Goal: Task Accomplishment & Management: Manage account settings

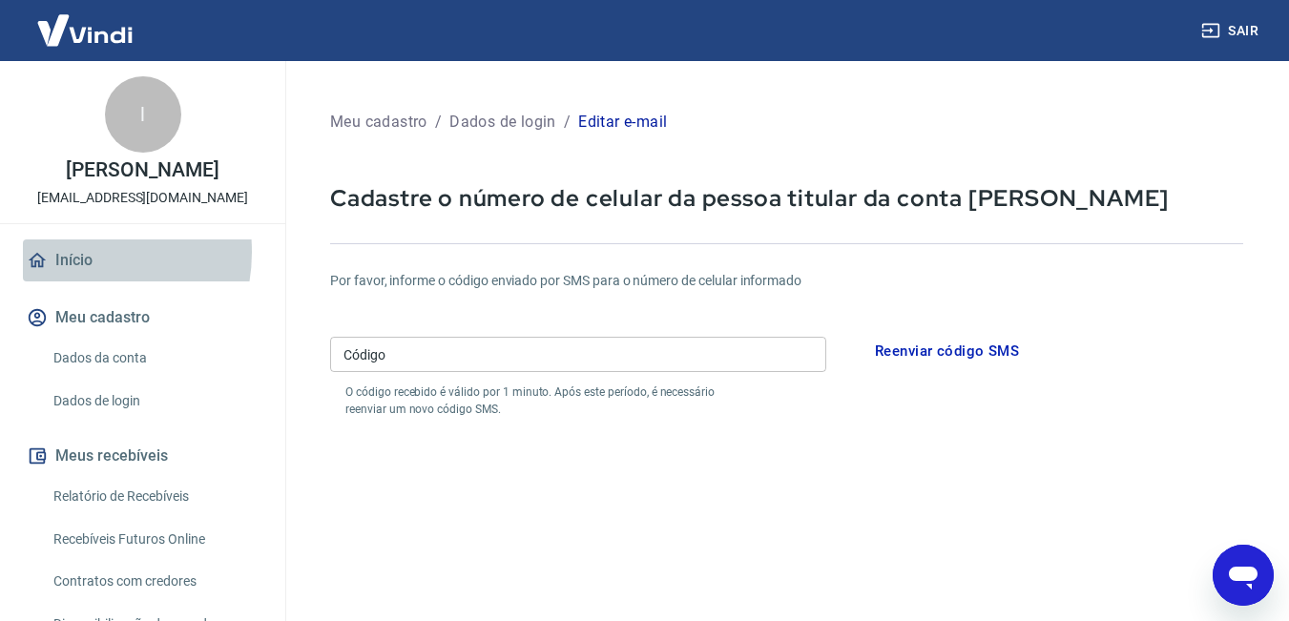
click at [72, 252] on link "Início" at bounding box center [143, 261] width 240 height 42
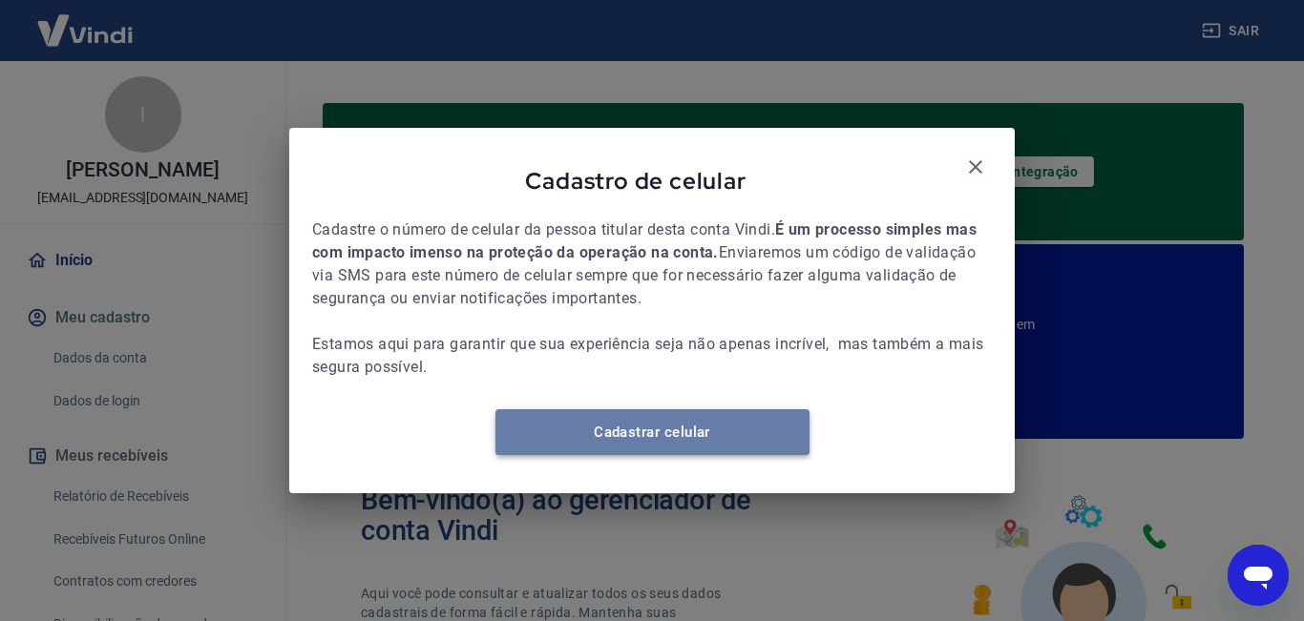
click at [722, 450] on link "Cadastrar celular" at bounding box center [652, 432] width 314 height 46
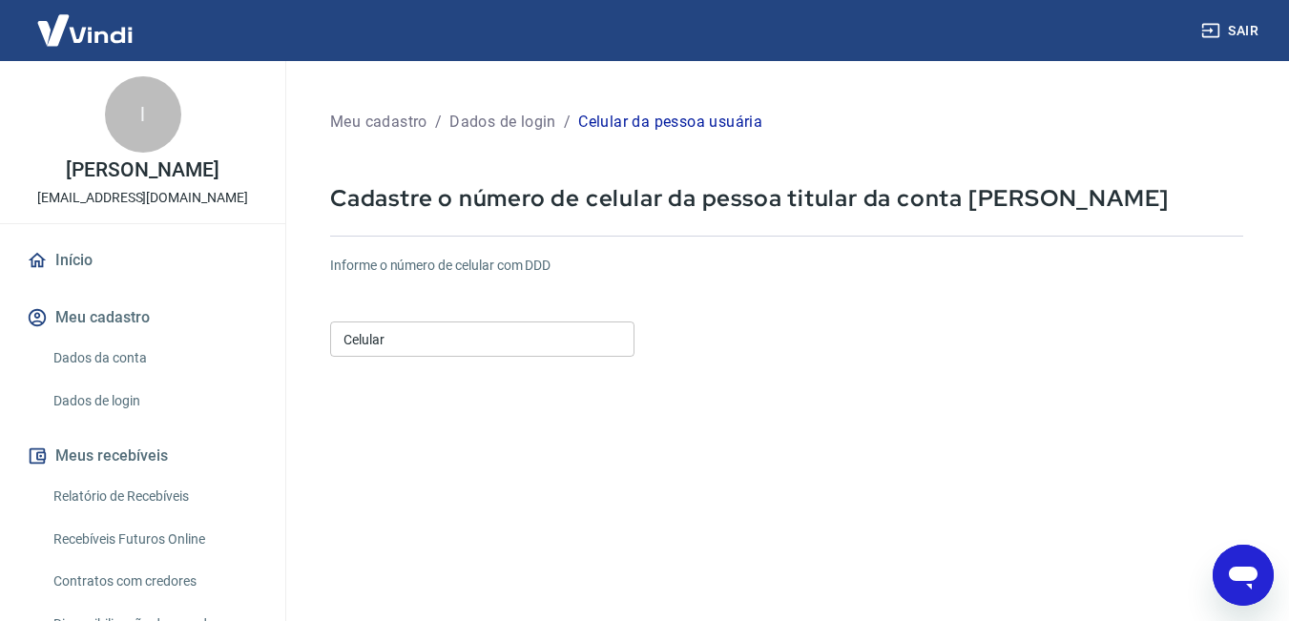
click at [390, 338] on input "Celular" at bounding box center [482, 339] width 304 height 35
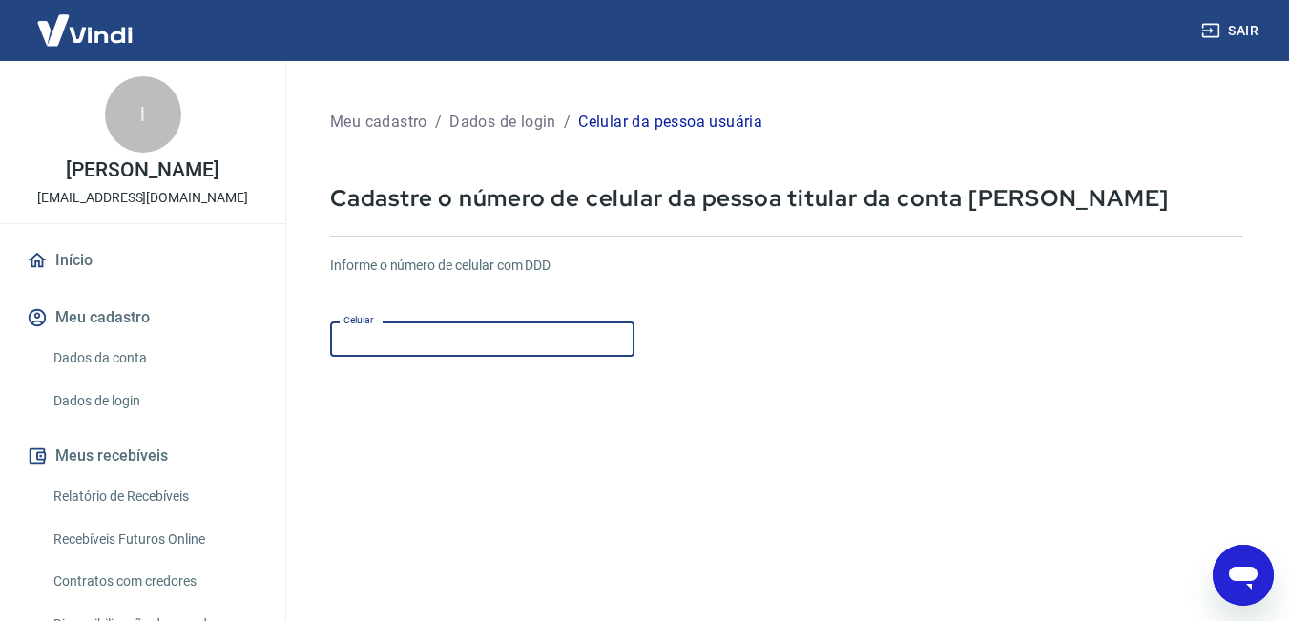
type input "(31) 98732-2203"
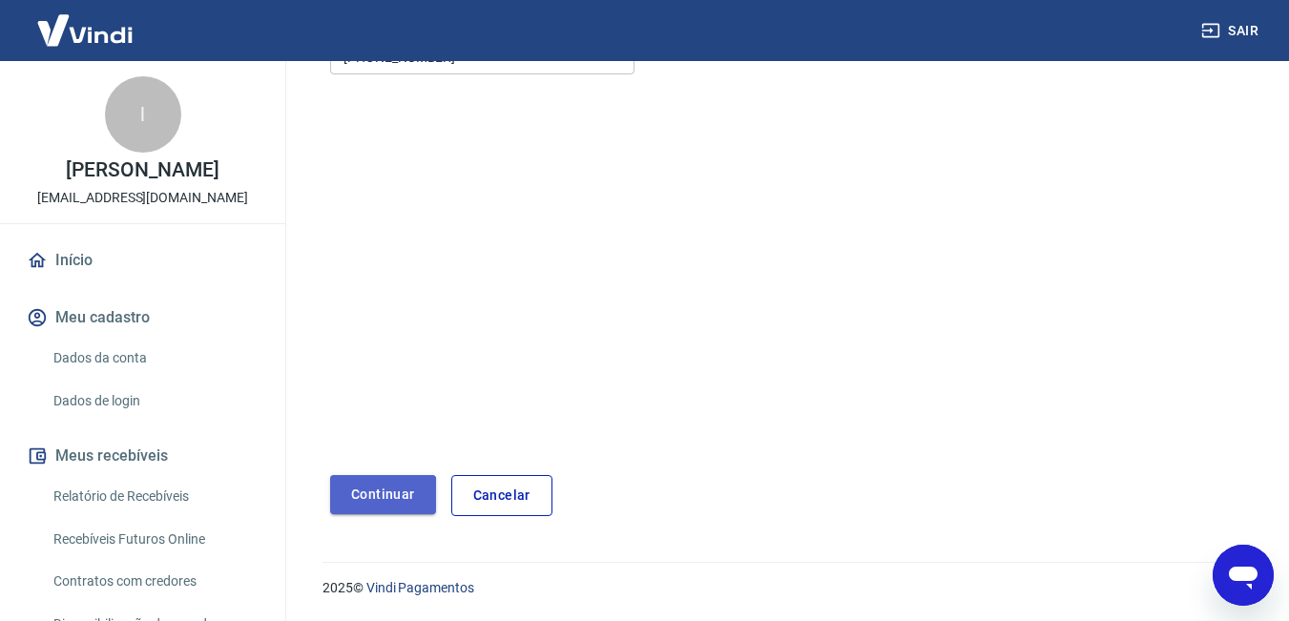
click at [368, 495] on button "Continuar" at bounding box center [383, 494] width 106 height 39
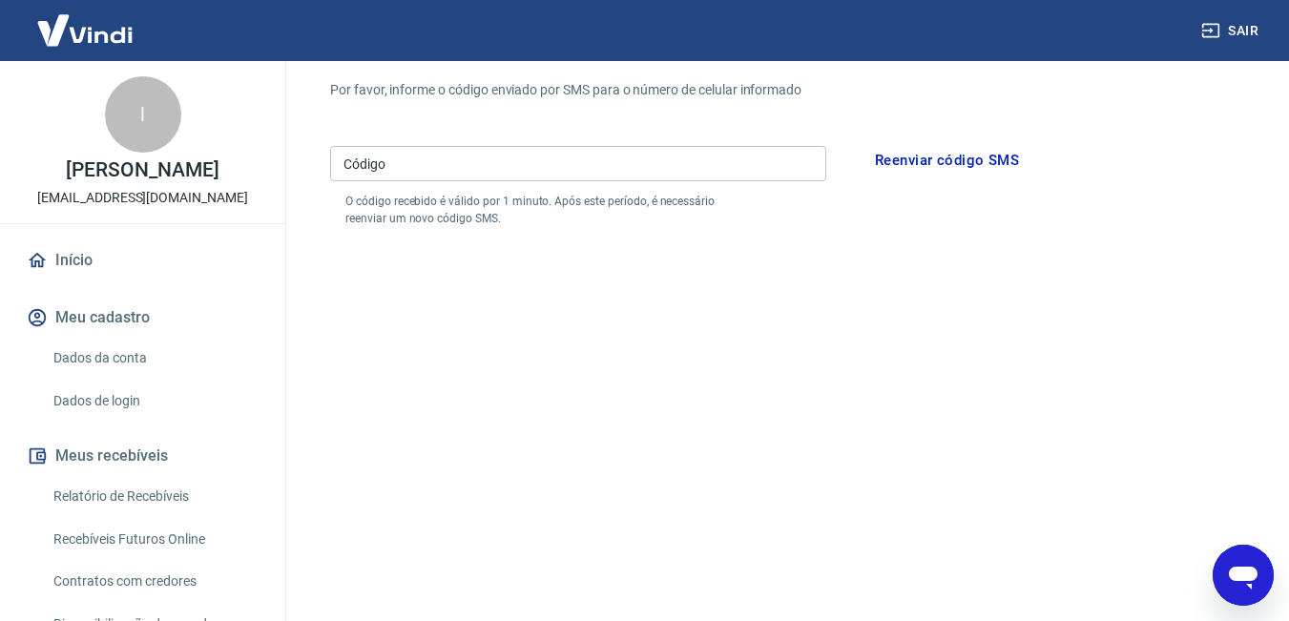
scroll to position [355, 0]
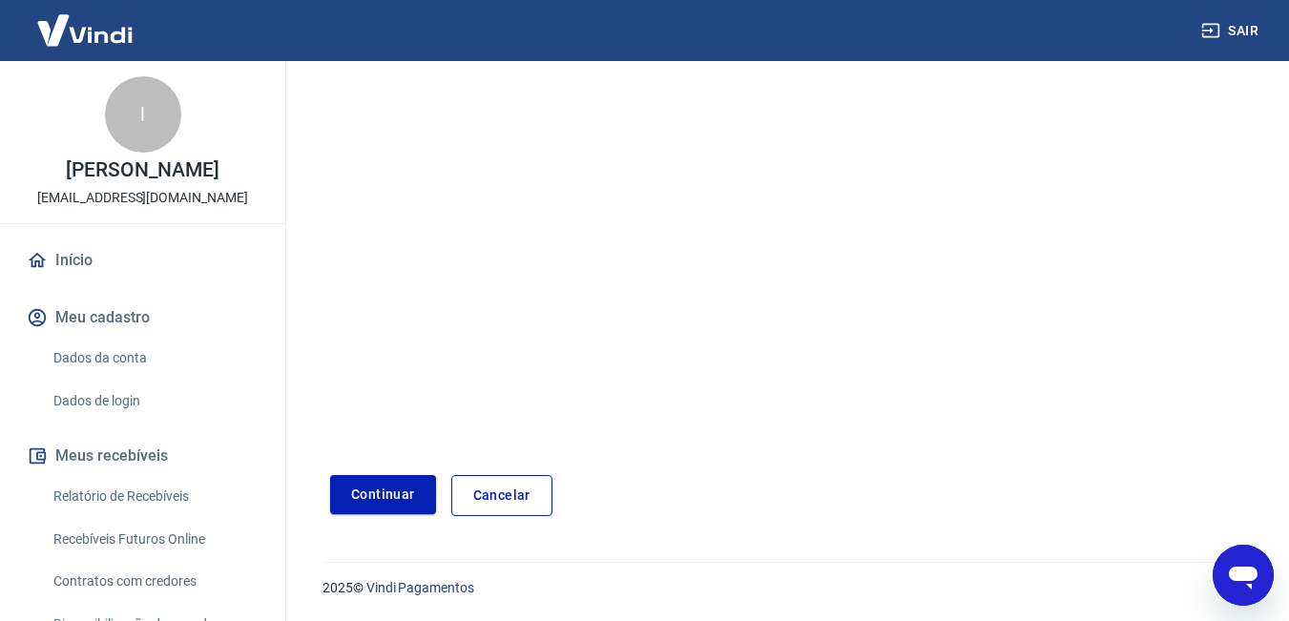
click at [1246, 566] on icon "Abrir janela de mensagens" at bounding box center [1244, 575] width 34 height 34
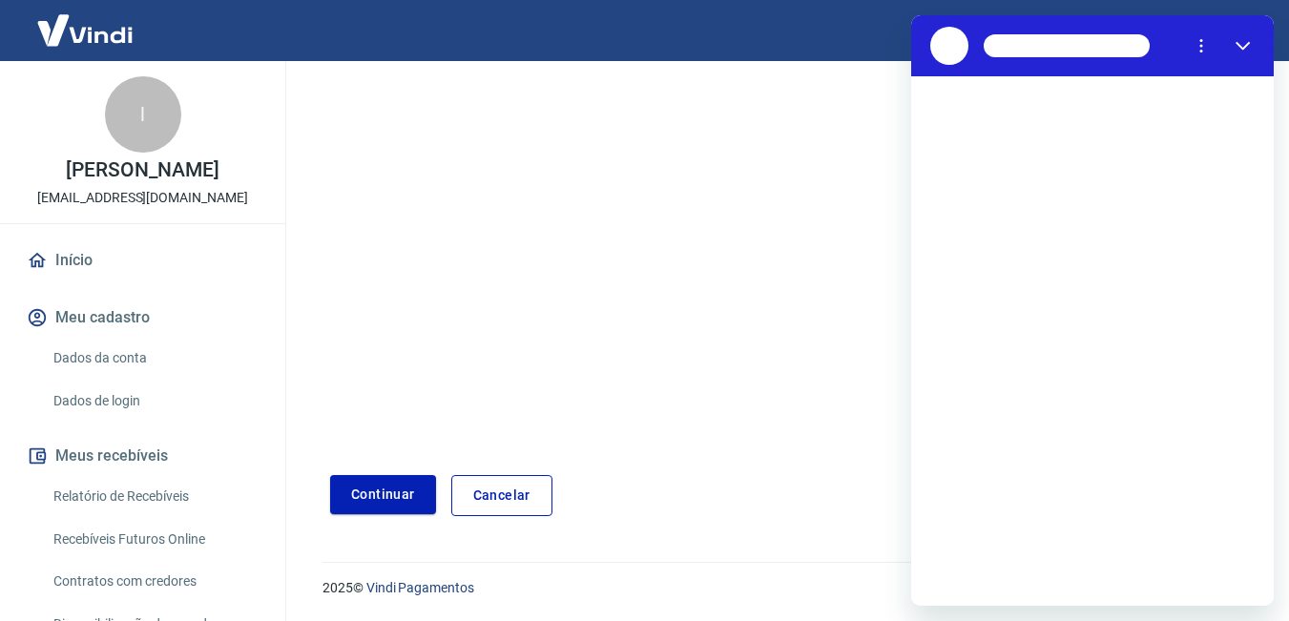
scroll to position [0, 0]
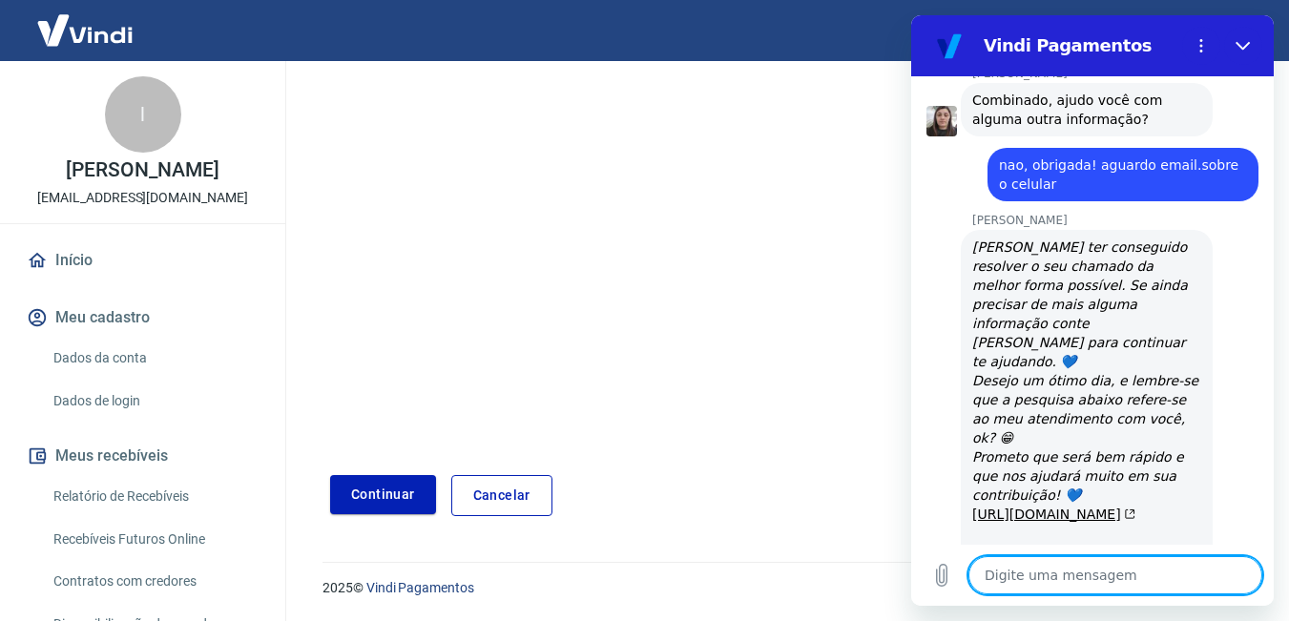
type textarea "x"
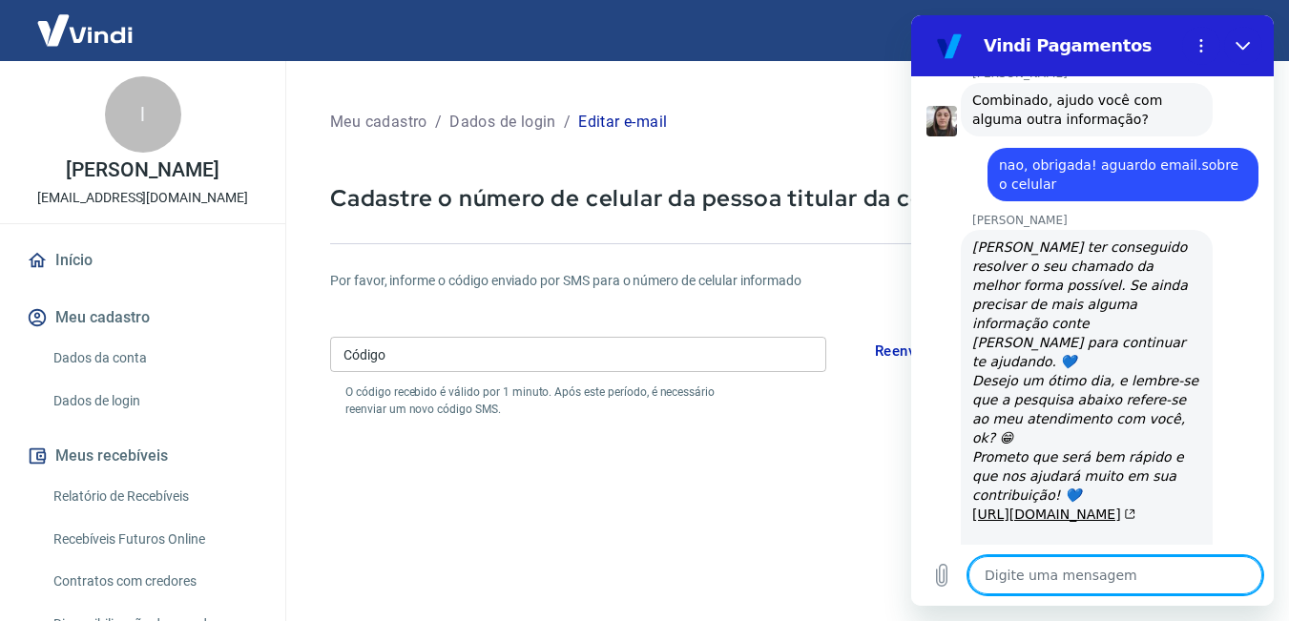
click at [73, 262] on link "Início" at bounding box center [143, 261] width 240 height 42
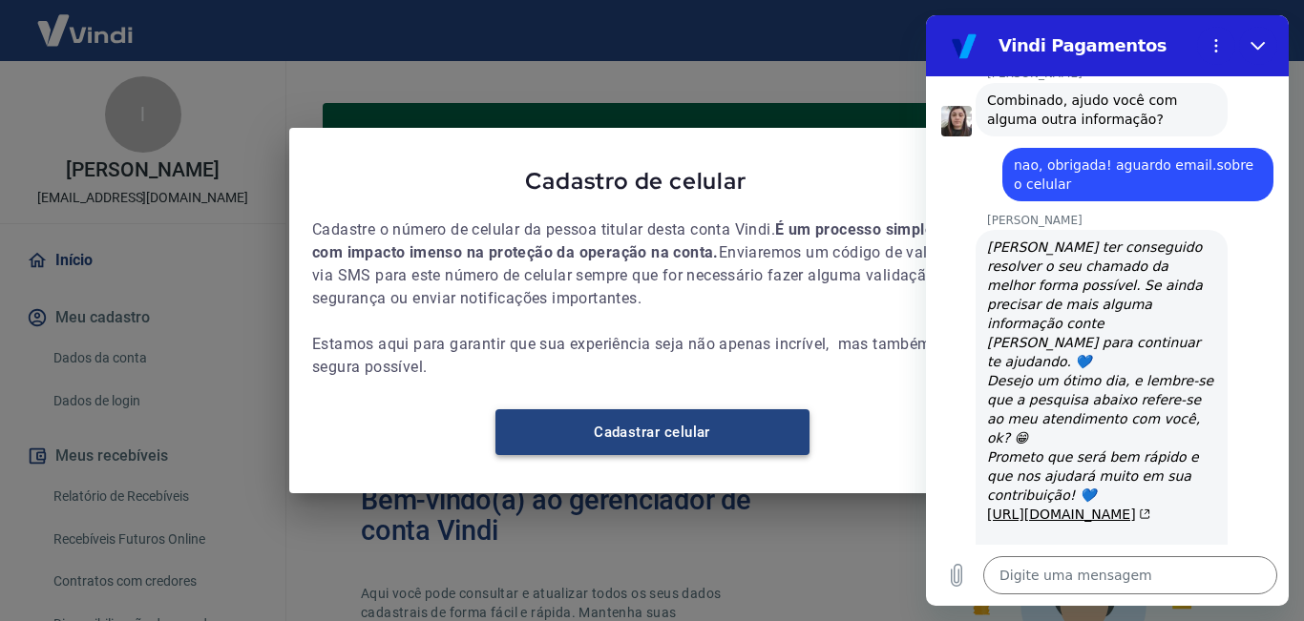
click at [645, 435] on link "Cadastrar celular" at bounding box center [652, 432] width 314 height 46
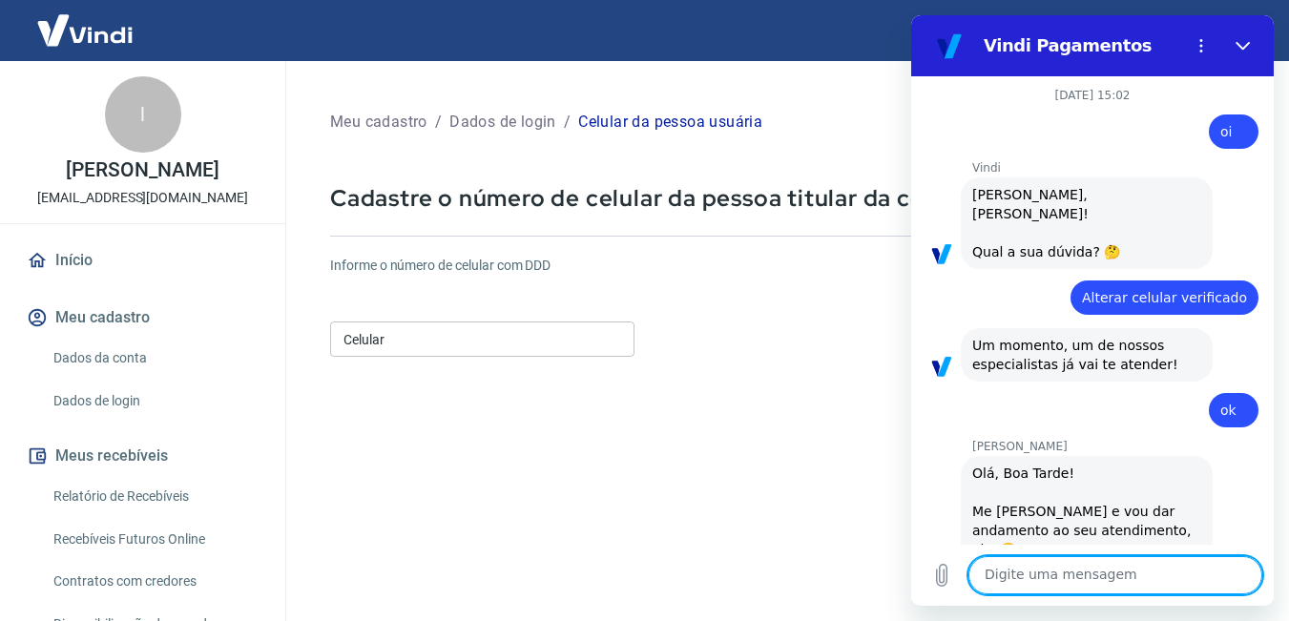
scroll to position [4609, 0]
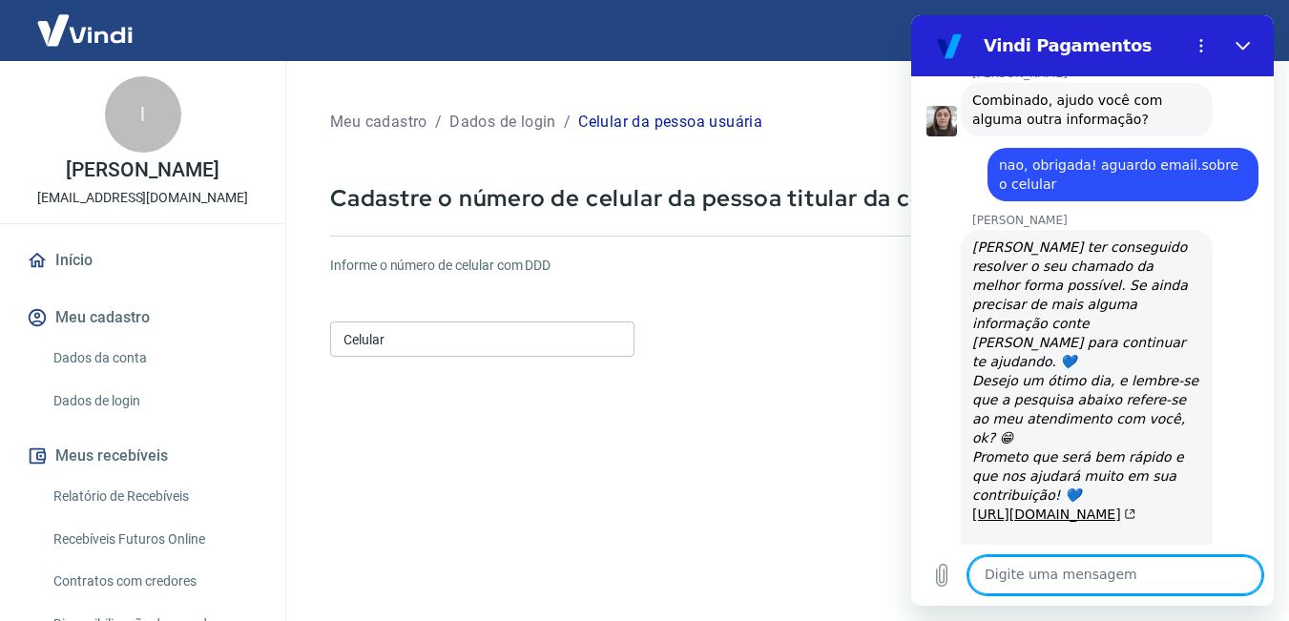
click at [121, 354] on link "Dados da conta" at bounding box center [154, 358] width 217 height 39
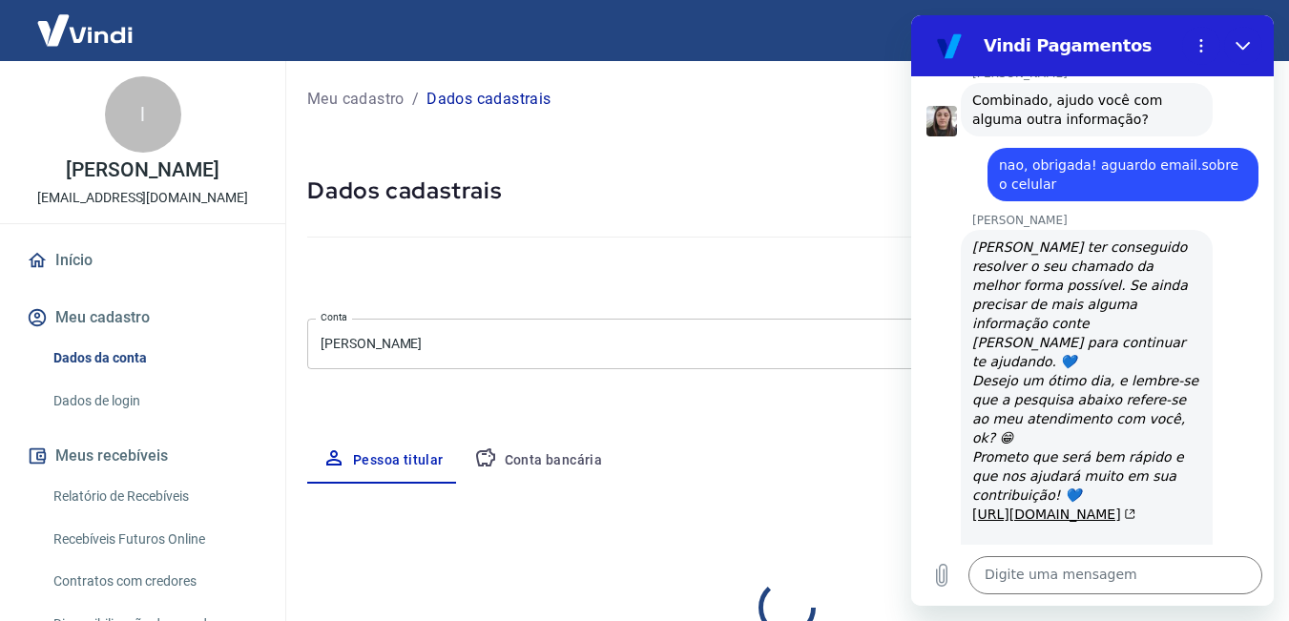
select select "MG"
drag, startPoint x: 1247, startPoint y: 37, endPoint x: 2140, endPoint y: 65, distance: 893.8
click at [1247, 37] on button "Fechar" at bounding box center [1244, 46] width 38 height 38
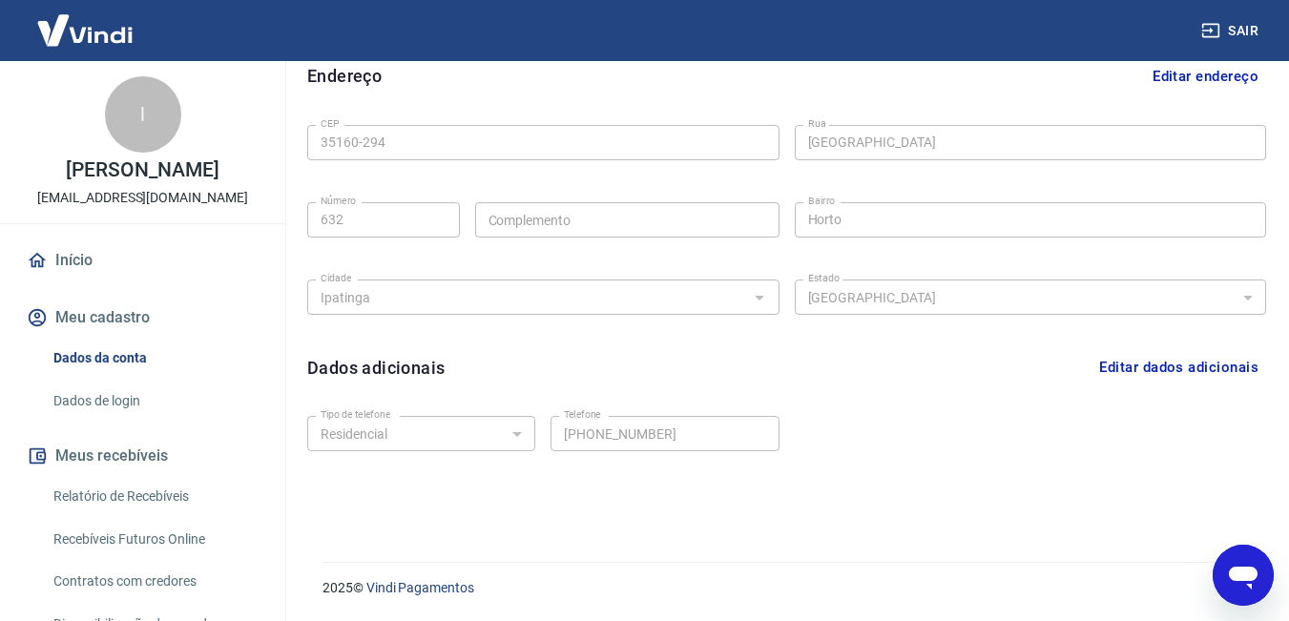
scroll to position [28, 0]
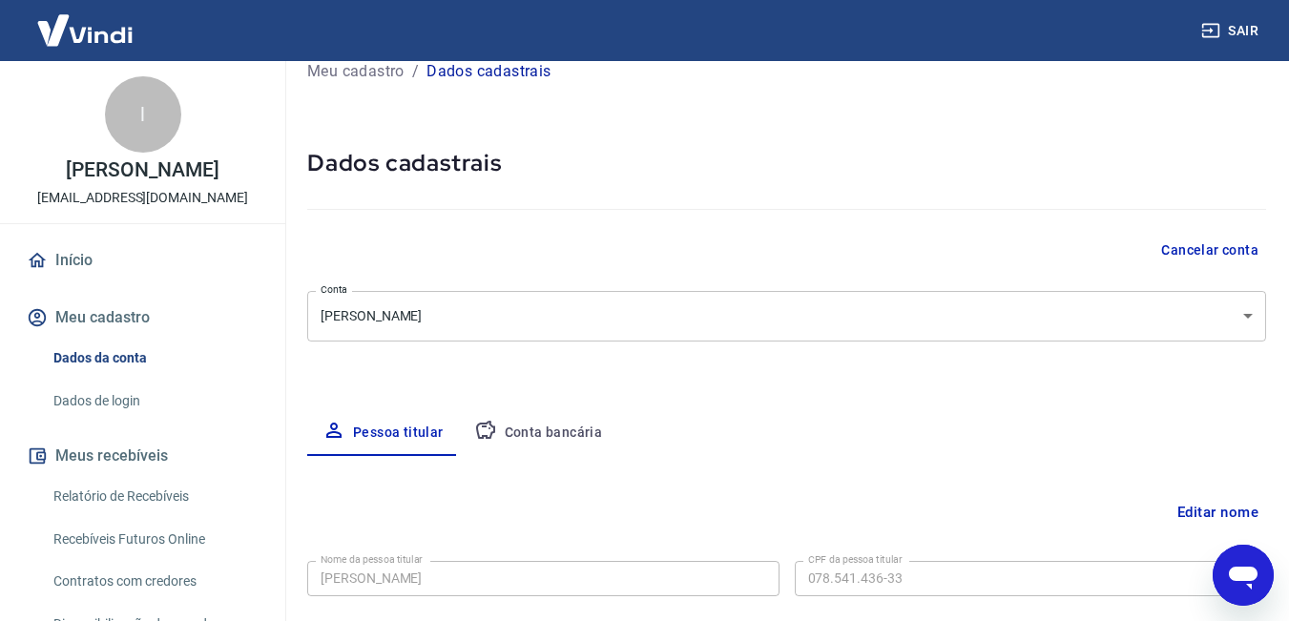
click at [483, 67] on p "Dados cadastrais" at bounding box center [489, 71] width 124 height 23
click at [455, 74] on p "Dados cadastrais" at bounding box center [489, 71] width 124 height 23
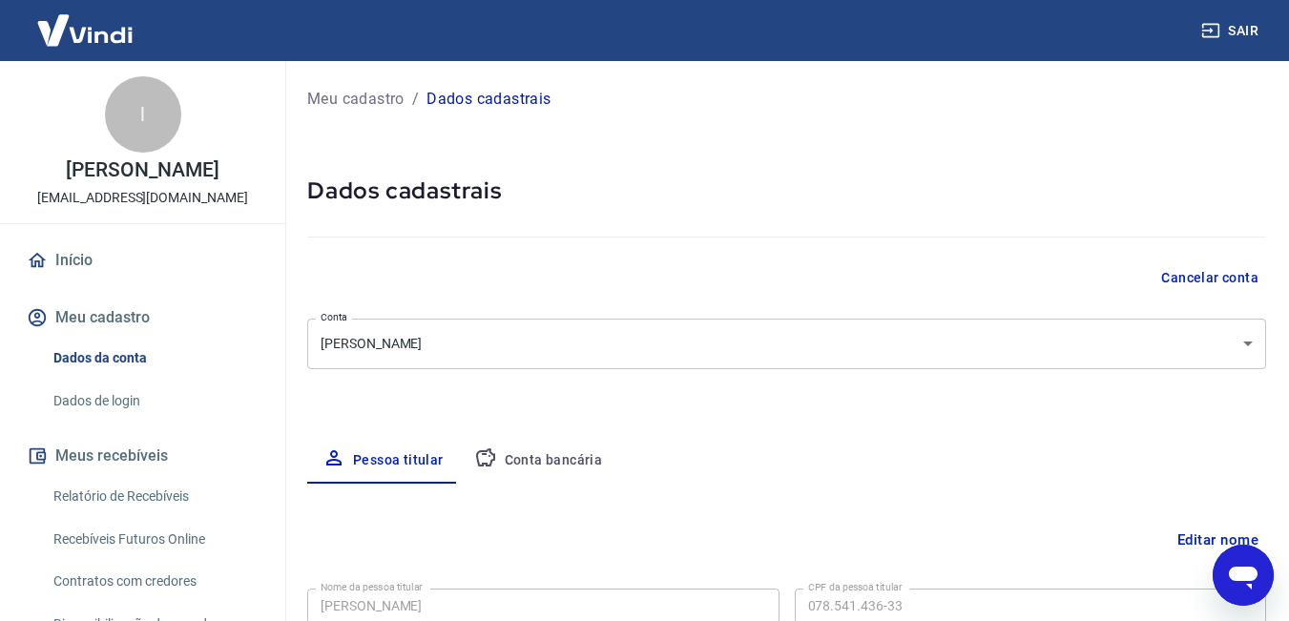
scroll to position [382, 0]
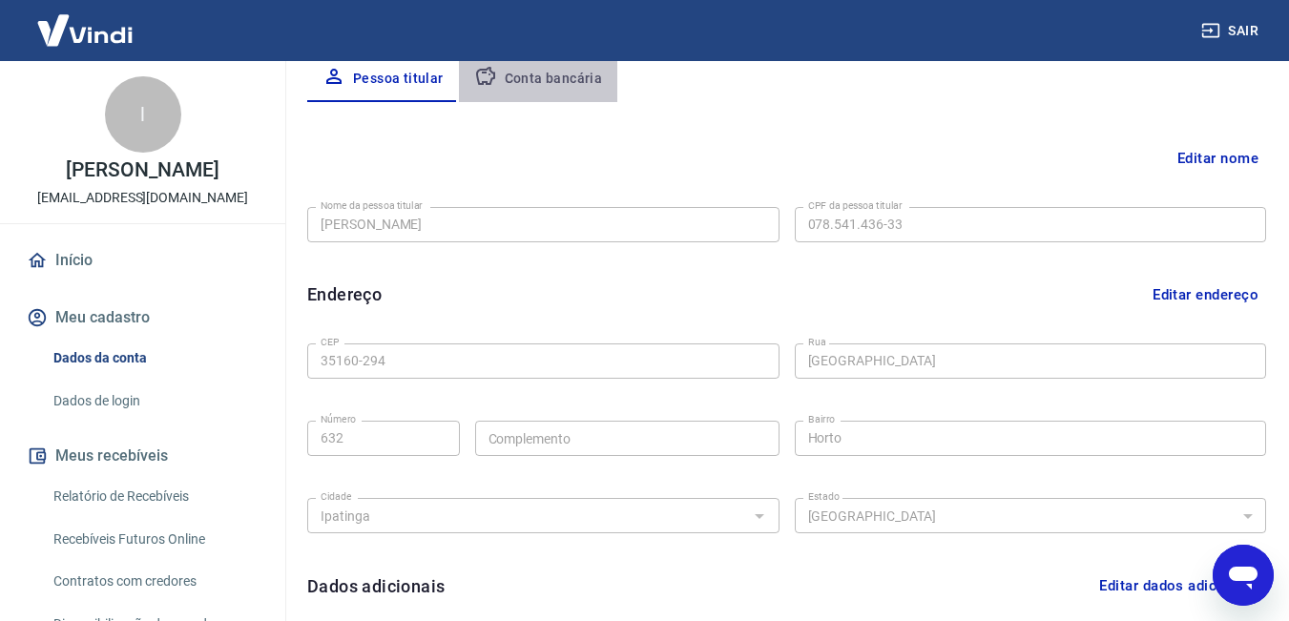
click at [554, 77] on button "Conta bancária" at bounding box center [538, 79] width 159 height 46
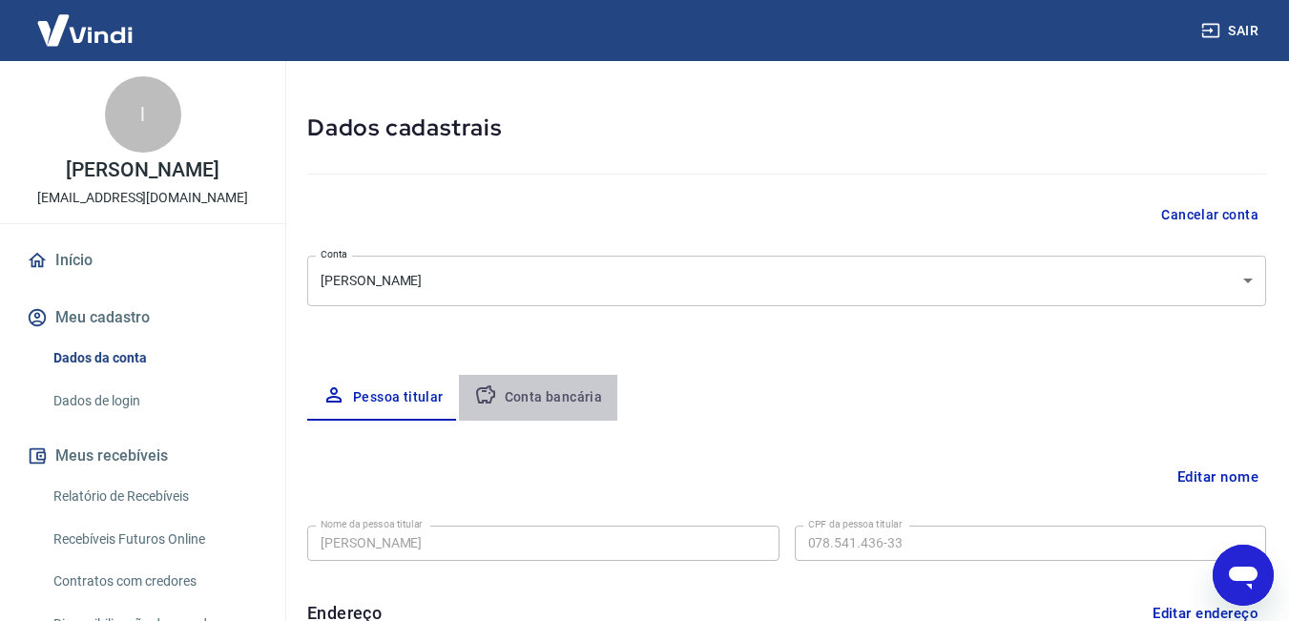
select select "1"
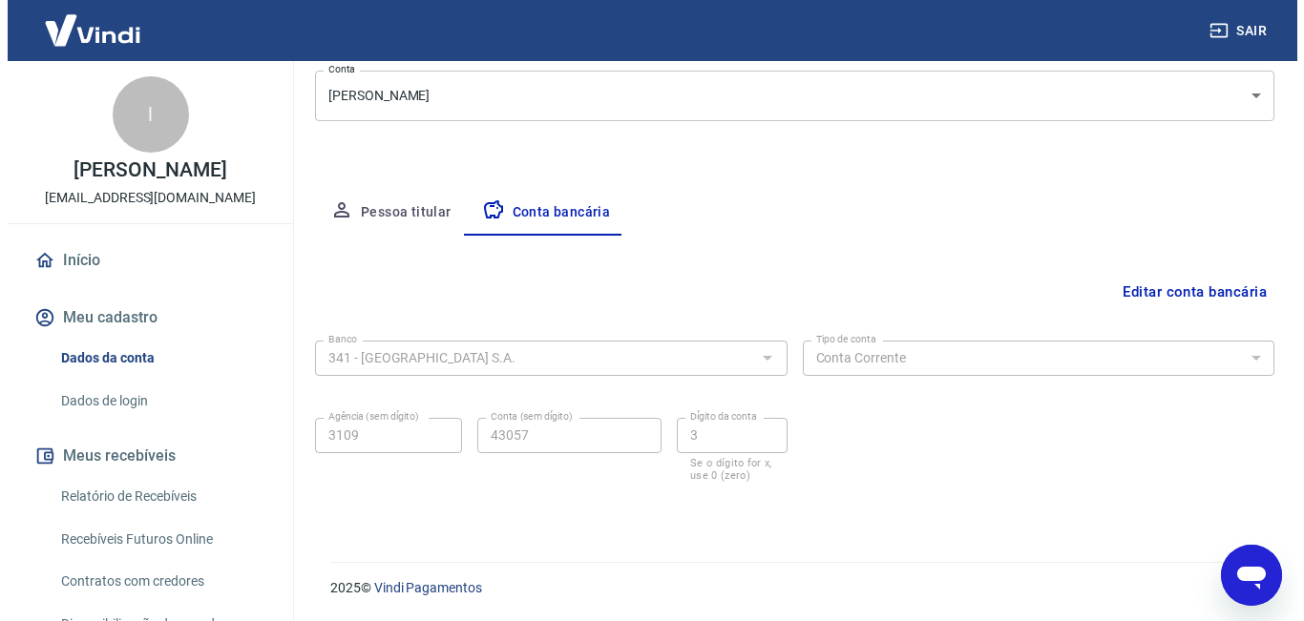
scroll to position [153, 0]
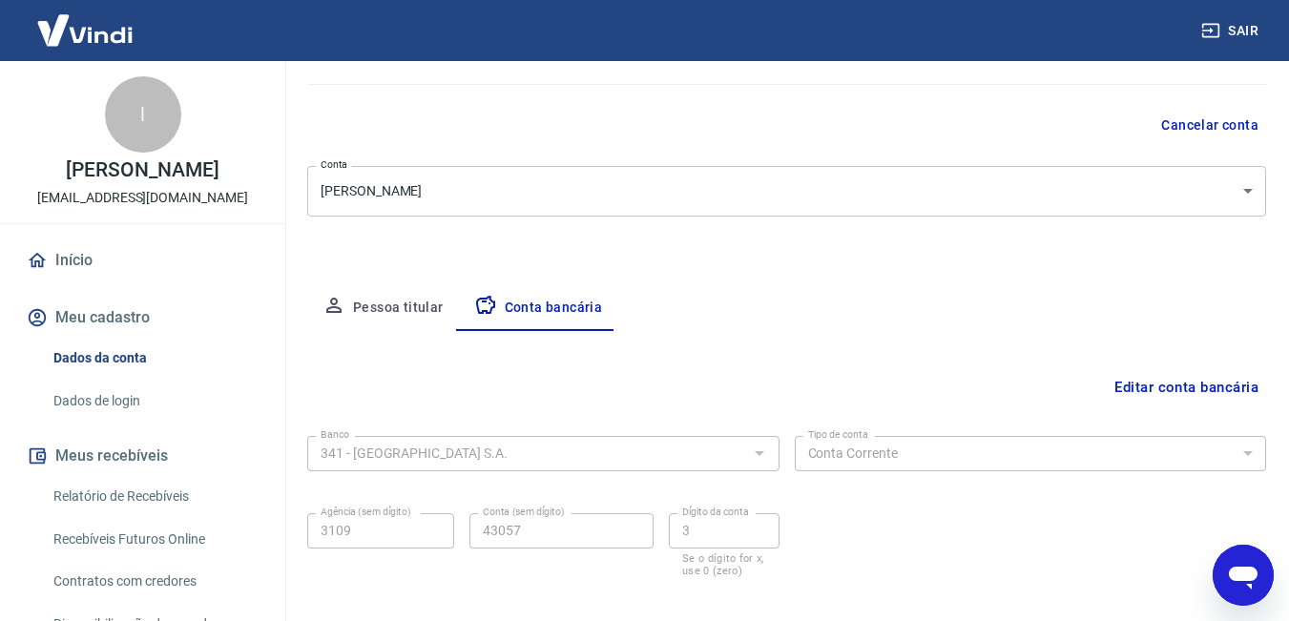
click at [63, 256] on link "Início" at bounding box center [143, 261] width 240 height 42
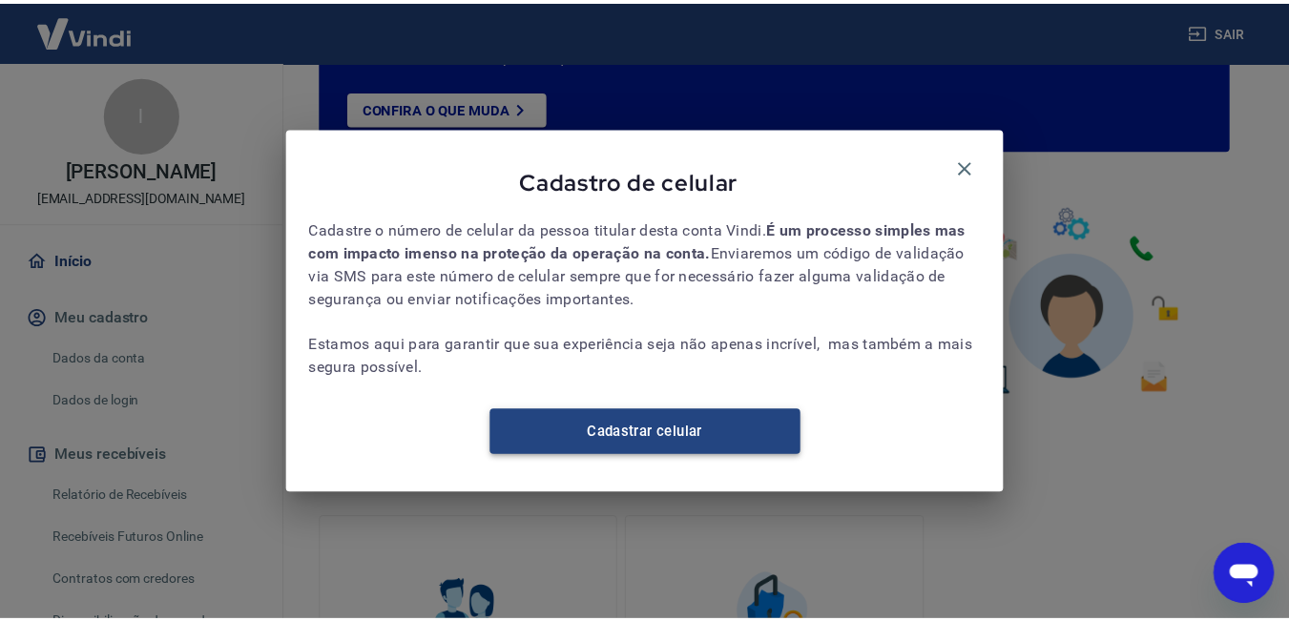
scroll to position [294, 0]
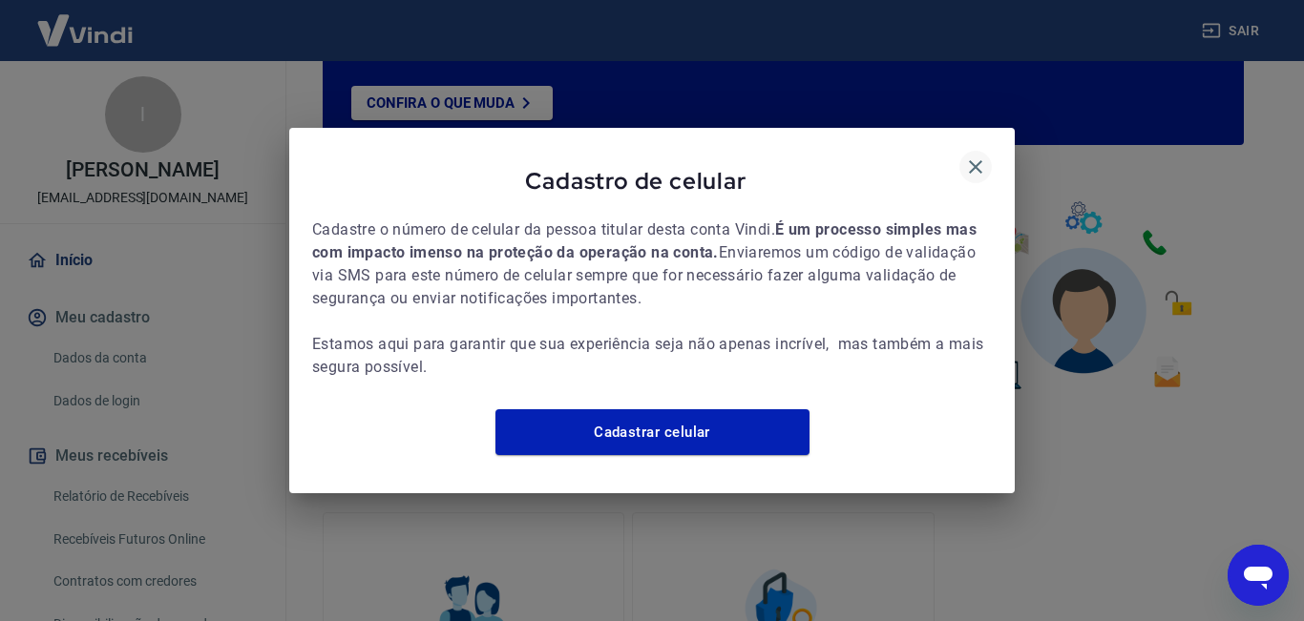
click at [984, 159] on icon "button" at bounding box center [975, 167] width 23 height 23
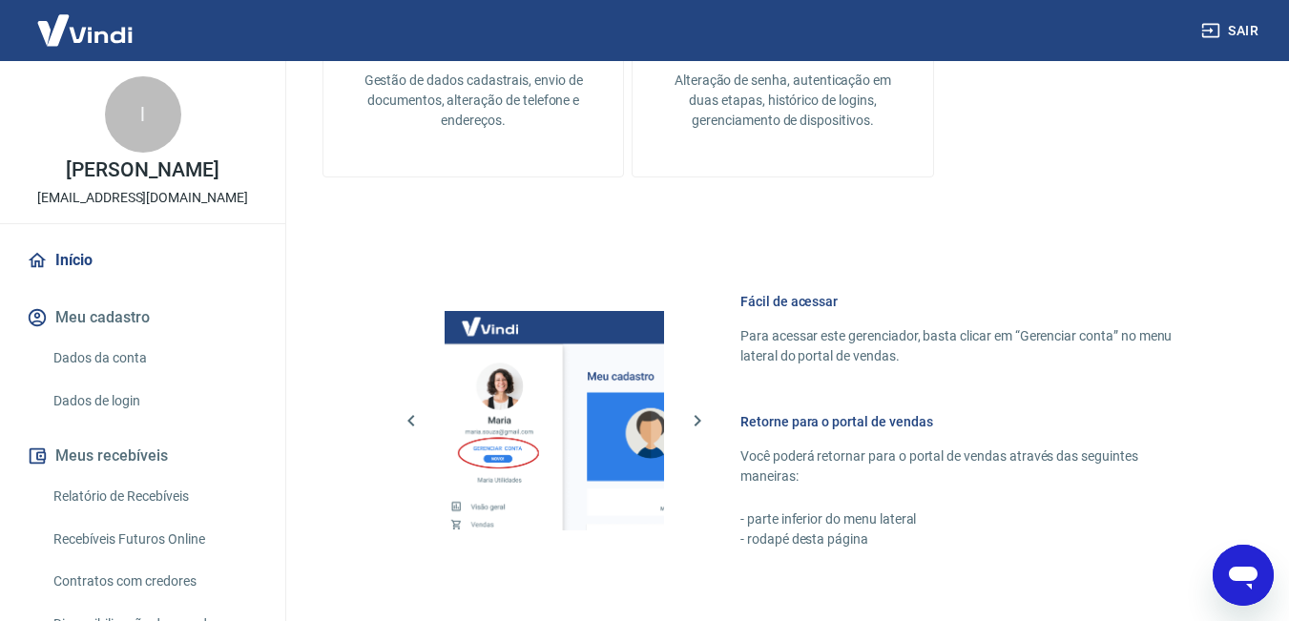
scroll to position [1153, 0]
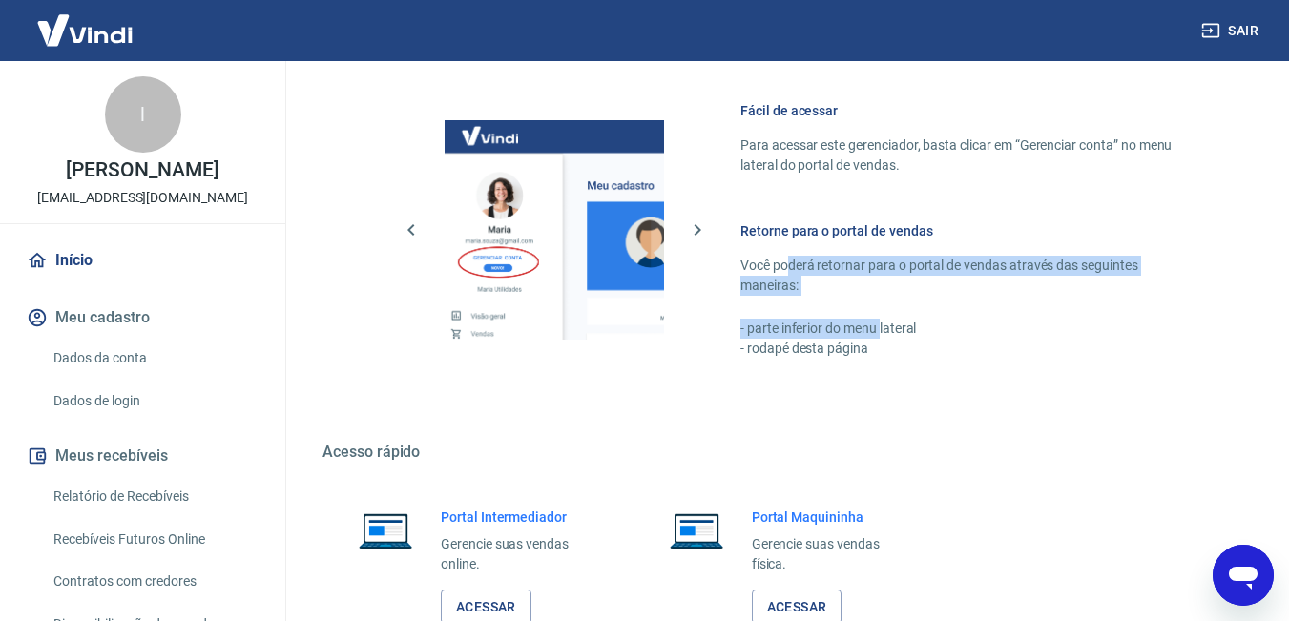
drag, startPoint x: 786, startPoint y: 271, endPoint x: 880, endPoint y: 325, distance: 108.2
click at [880, 325] on div "Retorne para o portal de vendas Você poderá retornar para o portal de vendas at…" at bounding box center [969, 289] width 457 height 137
click at [880, 325] on p "- parte inferior do menu lateral" at bounding box center [969, 329] width 457 height 20
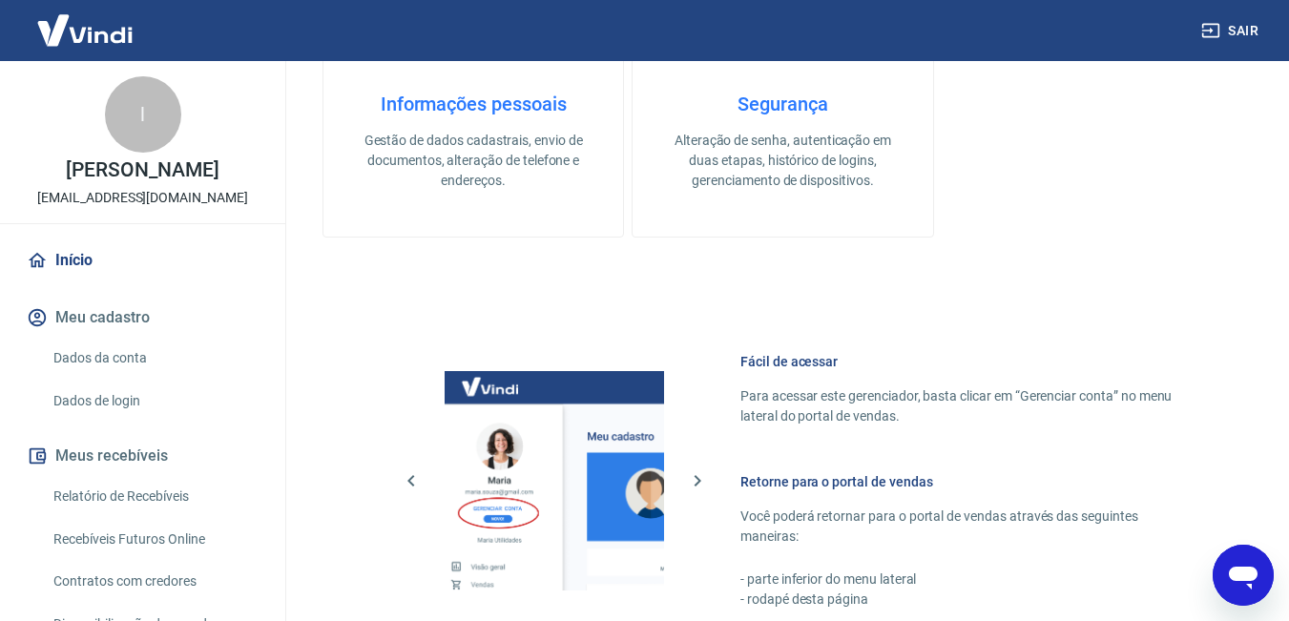
scroll to position [616, 0]
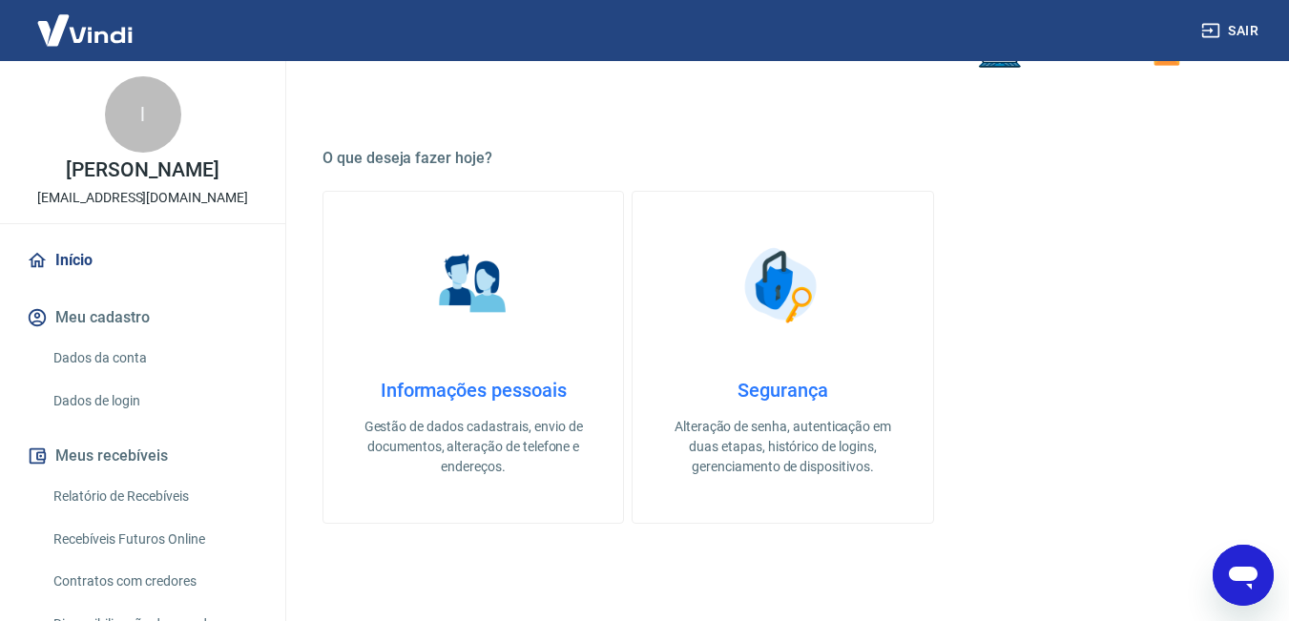
click at [765, 445] on p "Alteração de senha, autenticação em duas etapas, histórico de logins, gerenciam…" at bounding box center [782, 447] width 239 height 60
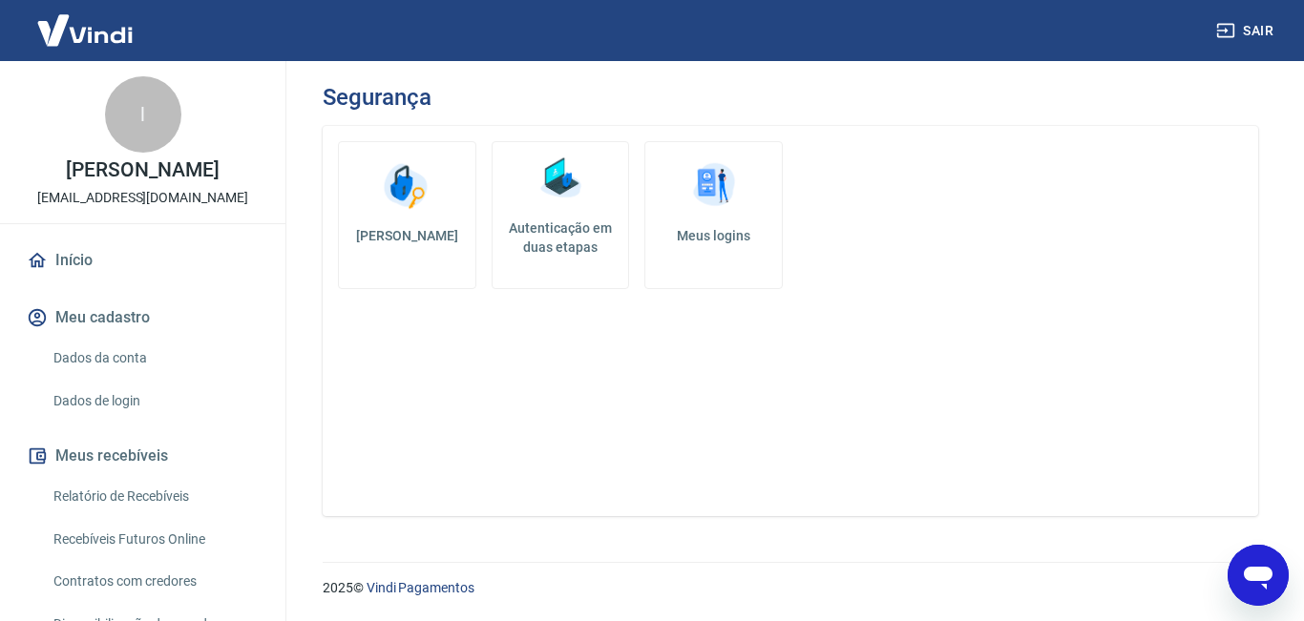
click at [568, 224] on h5 "Autenticação em duas etapas" at bounding box center [560, 238] width 121 height 38
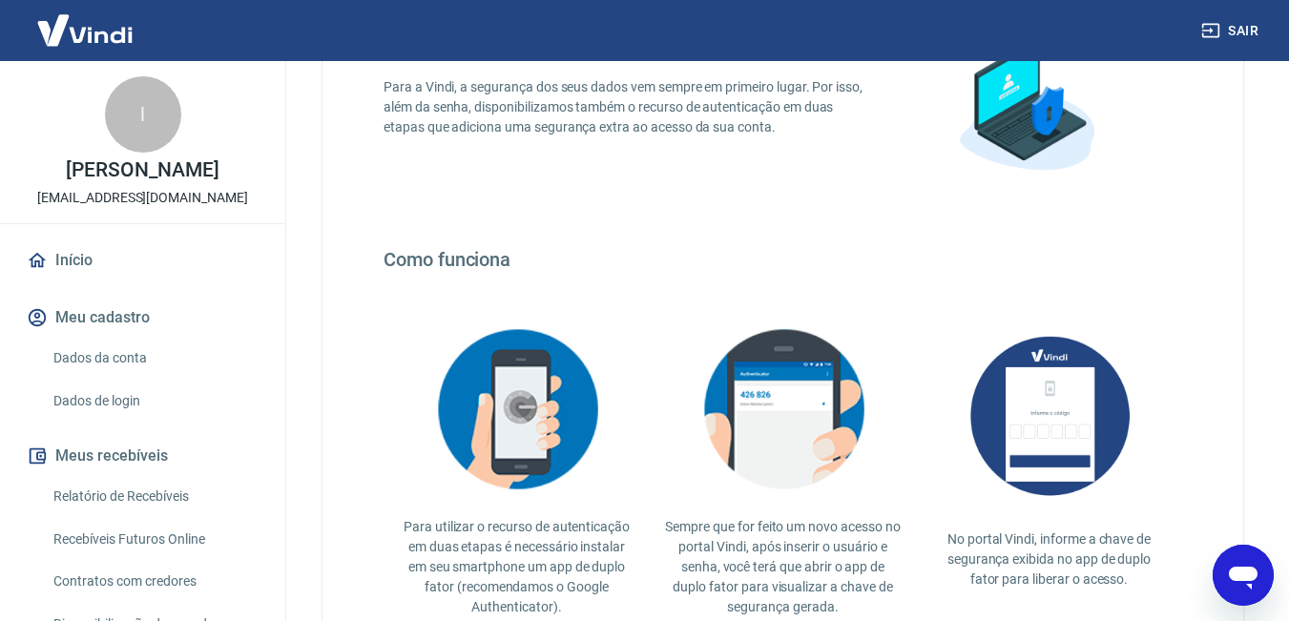
scroll to position [434, 0]
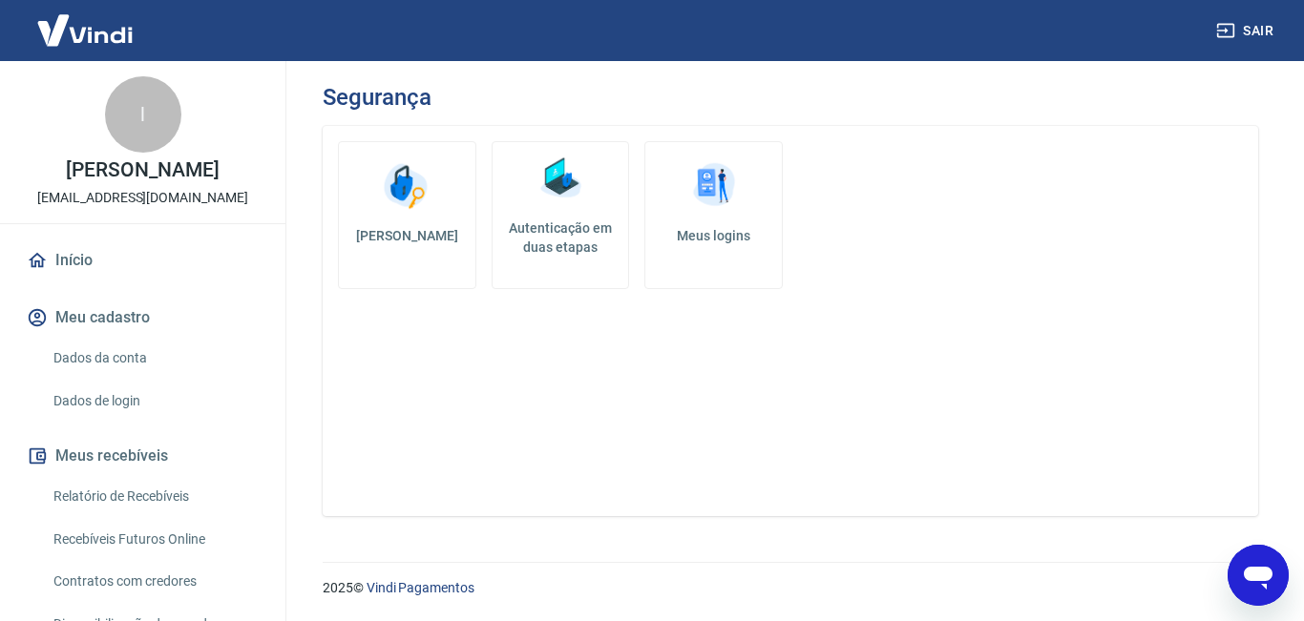
click at [426, 242] on h5 "[PERSON_NAME]" at bounding box center [407, 235] width 106 height 19
click at [702, 220] on link "Meus logins" at bounding box center [713, 215] width 138 height 148
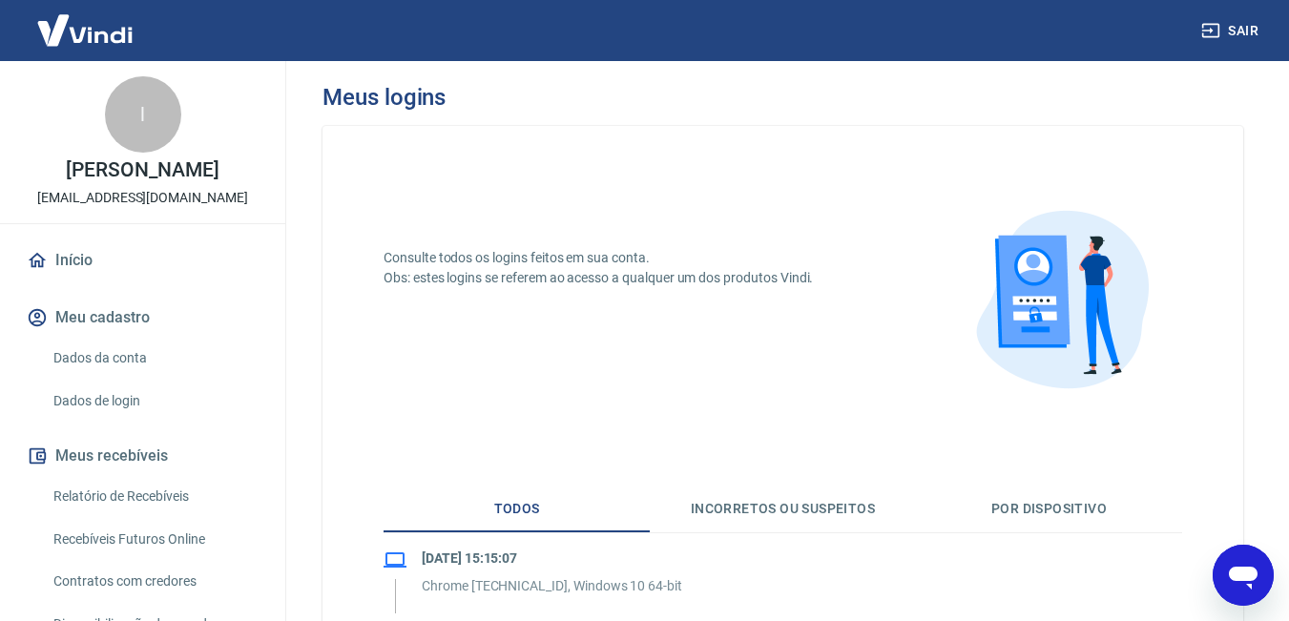
scroll to position [286, 0]
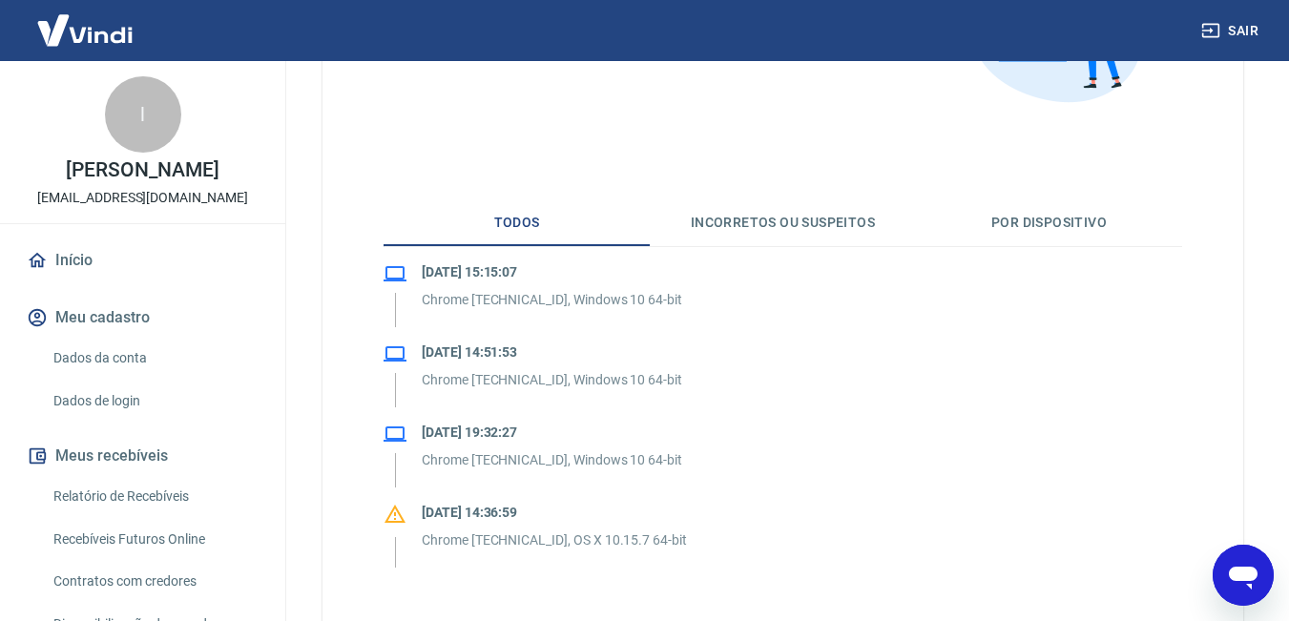
click at [794, 230] on button "Incorretos ou suspeitos" at bounding box center [783, 223] width 266 height 46
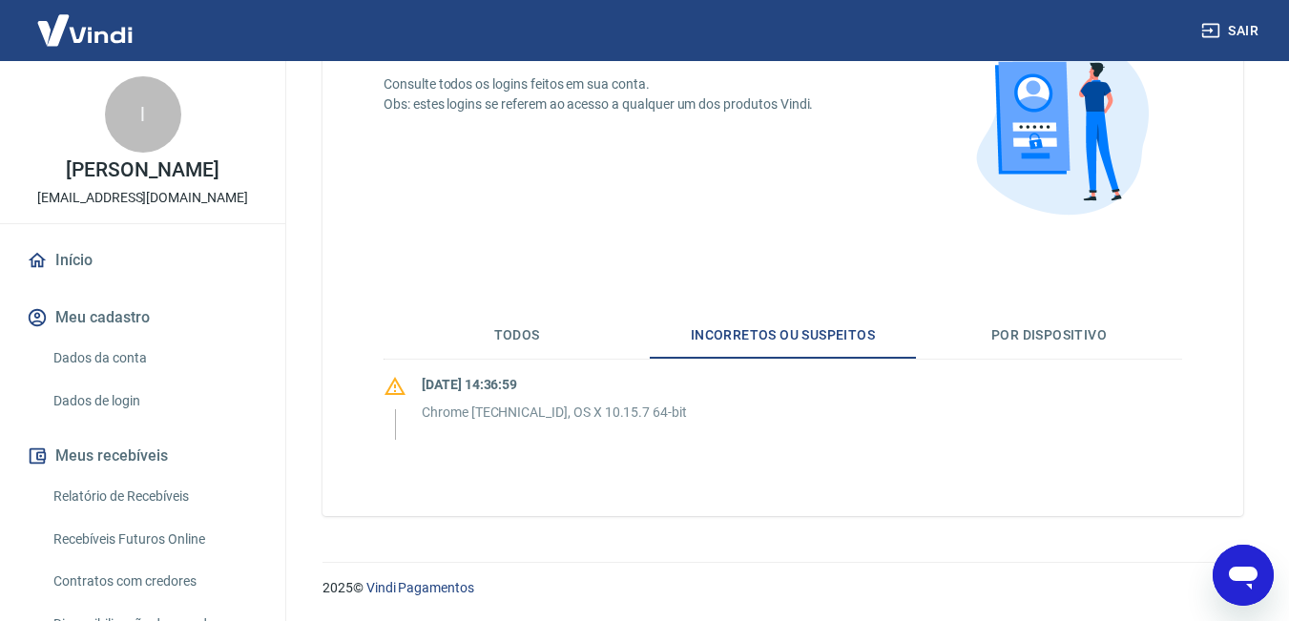
scroll to position [174, 0]
click at [1078, 335] on button "Por dispositivo" at bounding box center [1049, 336] width 266 height 46
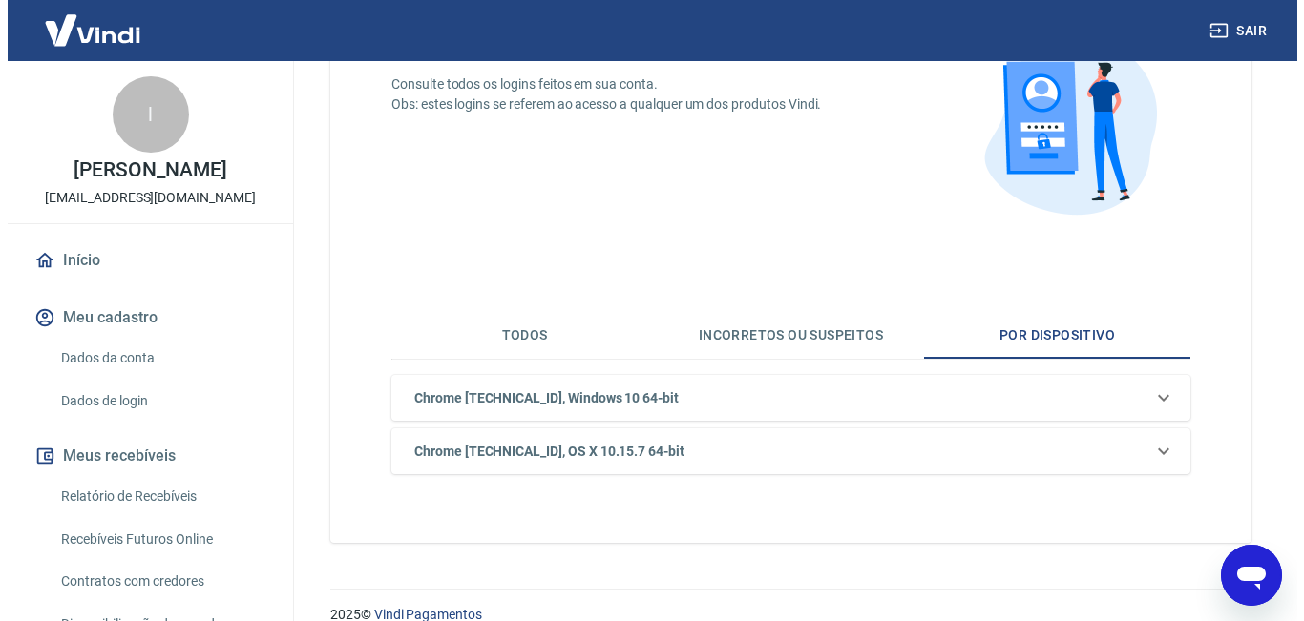
scroll to position [0, 0]
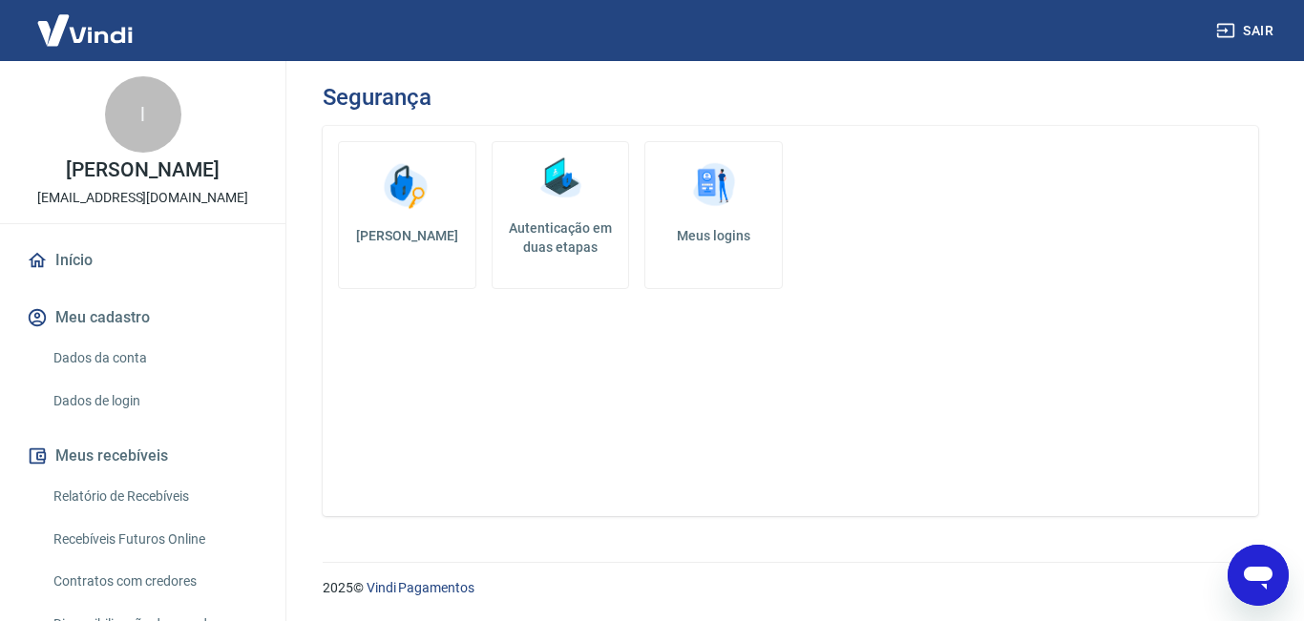
scroll to position [136, 0]
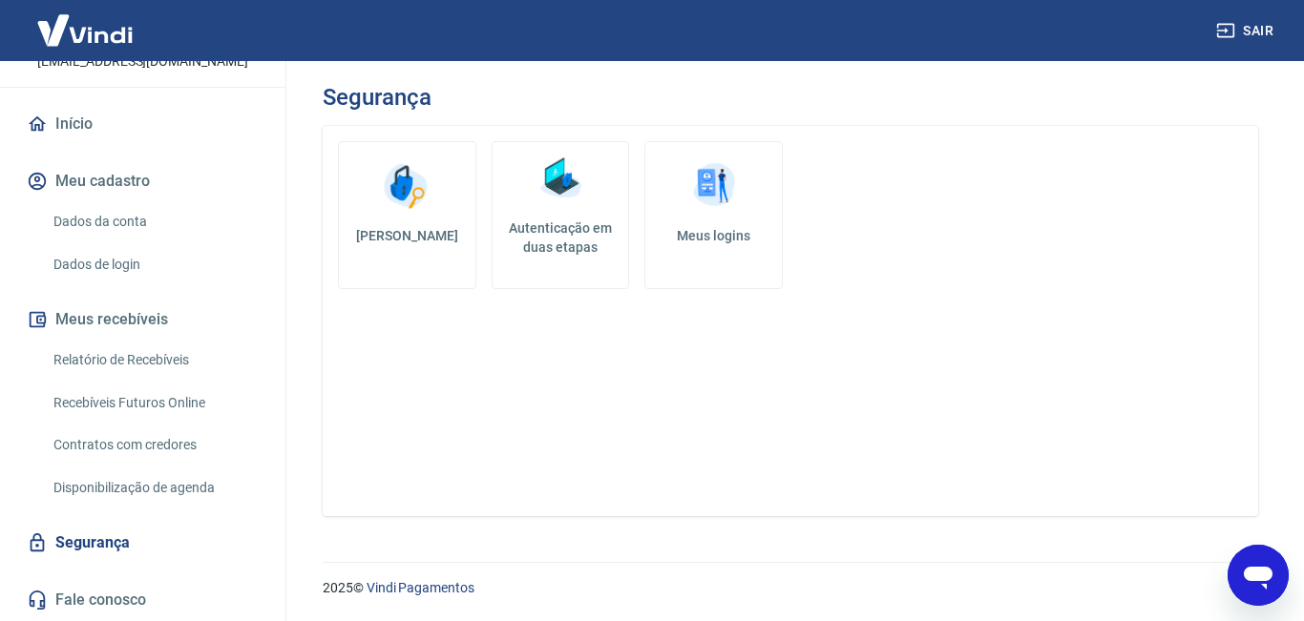
click at [77, 549] on link "Segurança" at bounding box center [143, 543] width 240 height 42
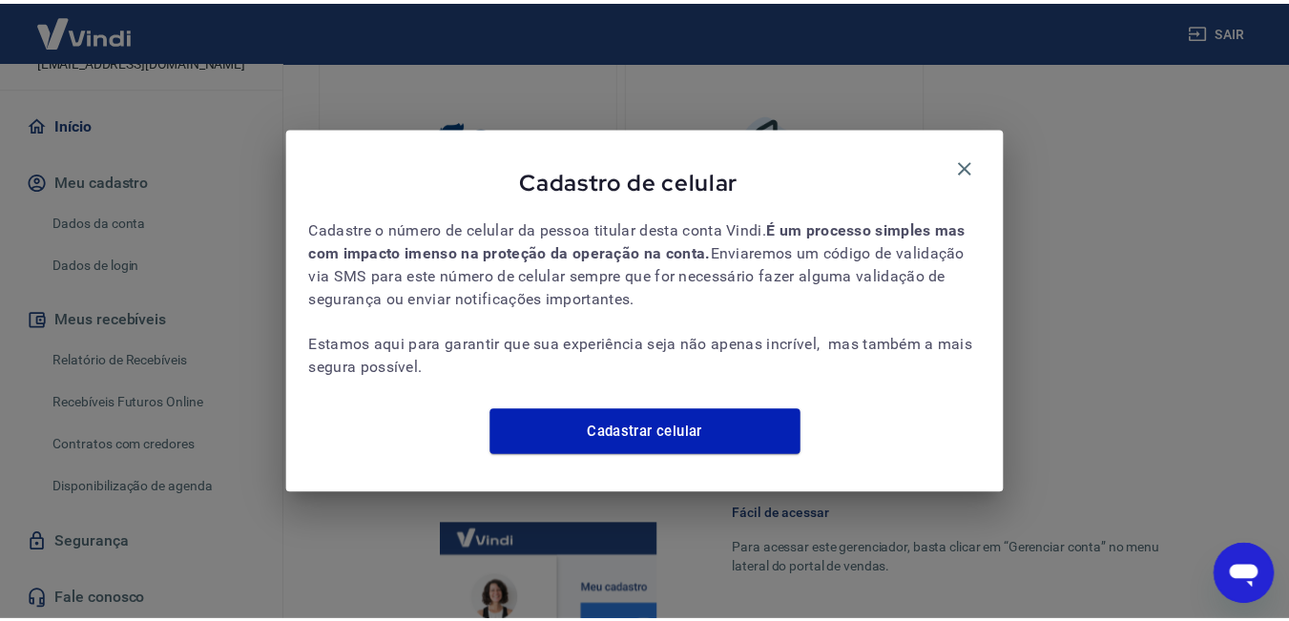
scroll to position [757, 0]
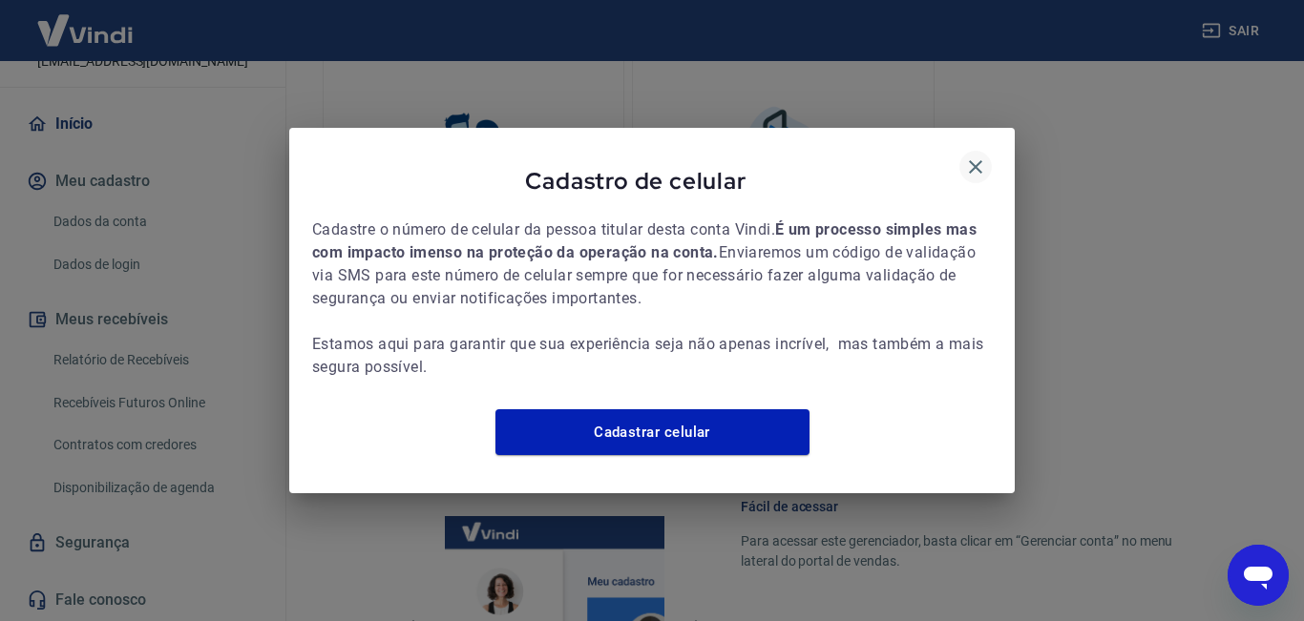
click at [976, 156] on icon "button" at bounding box center [975, 167] width 23 height 23
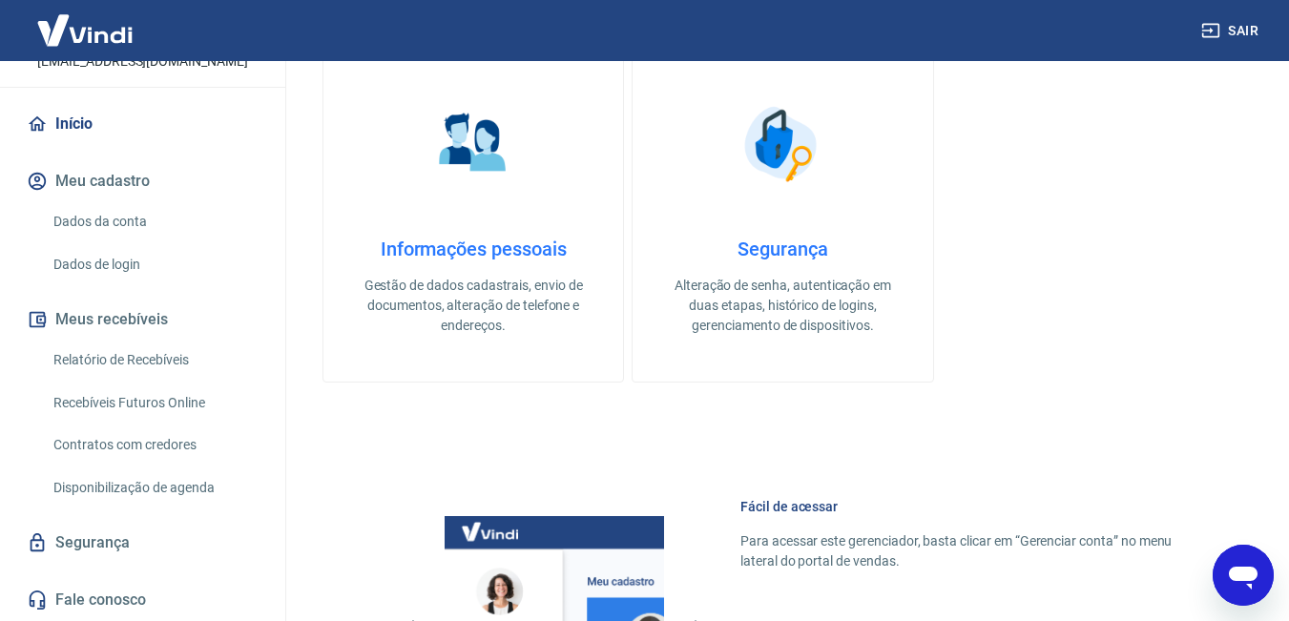
click at [465, 287] on p "Gestão de dados cadastrais, envio de documentos, alteração de telefone e endere…" at bounding box center [473, 306] width 239 height 60
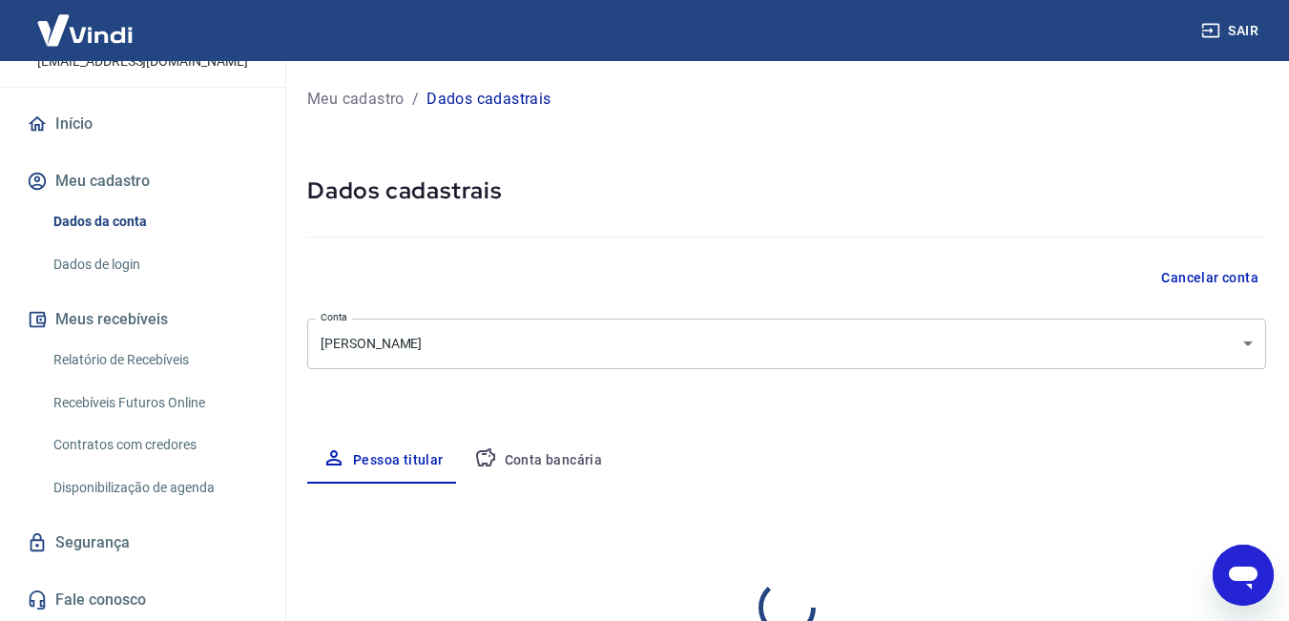
select select "MG"
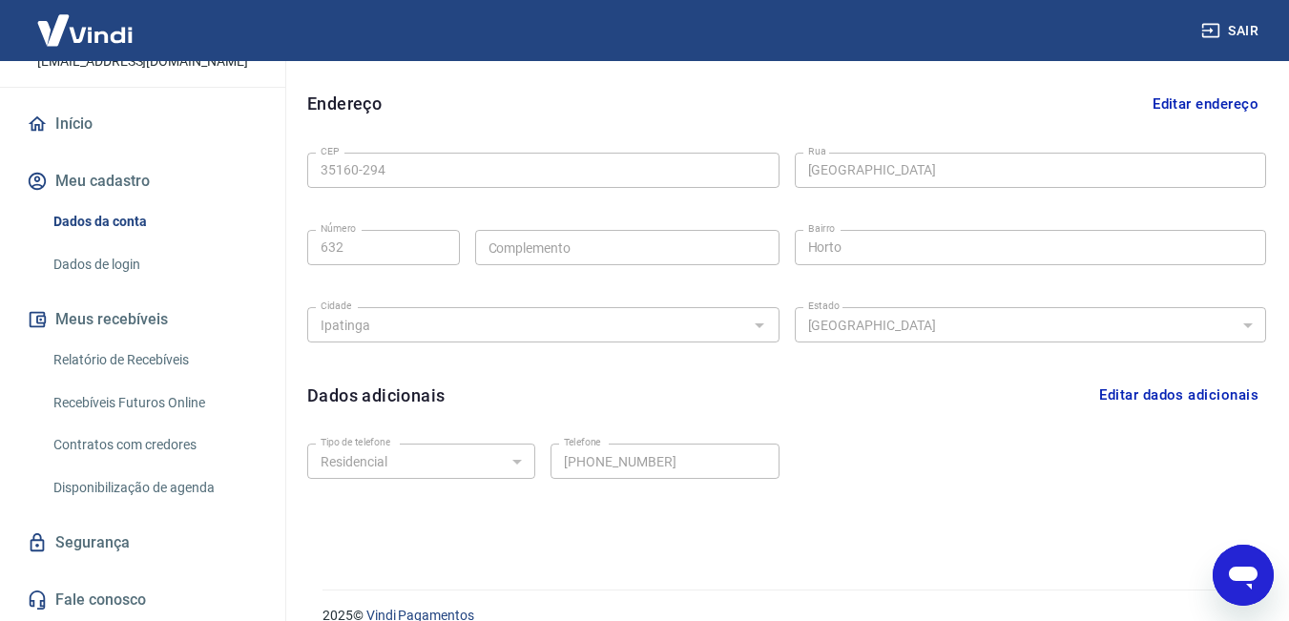
scroll to position [600, 0]
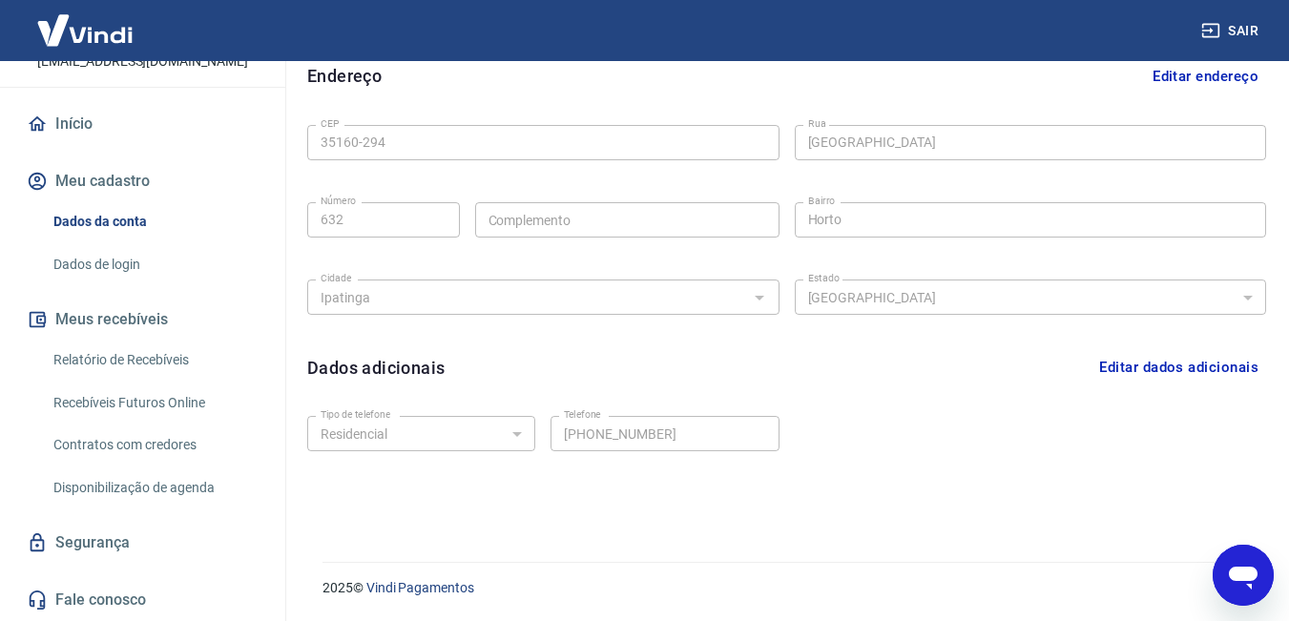
click at [1171, 375] on button "Editar dados adicionais" at bounding box center [1179, 367] width 175 height 36
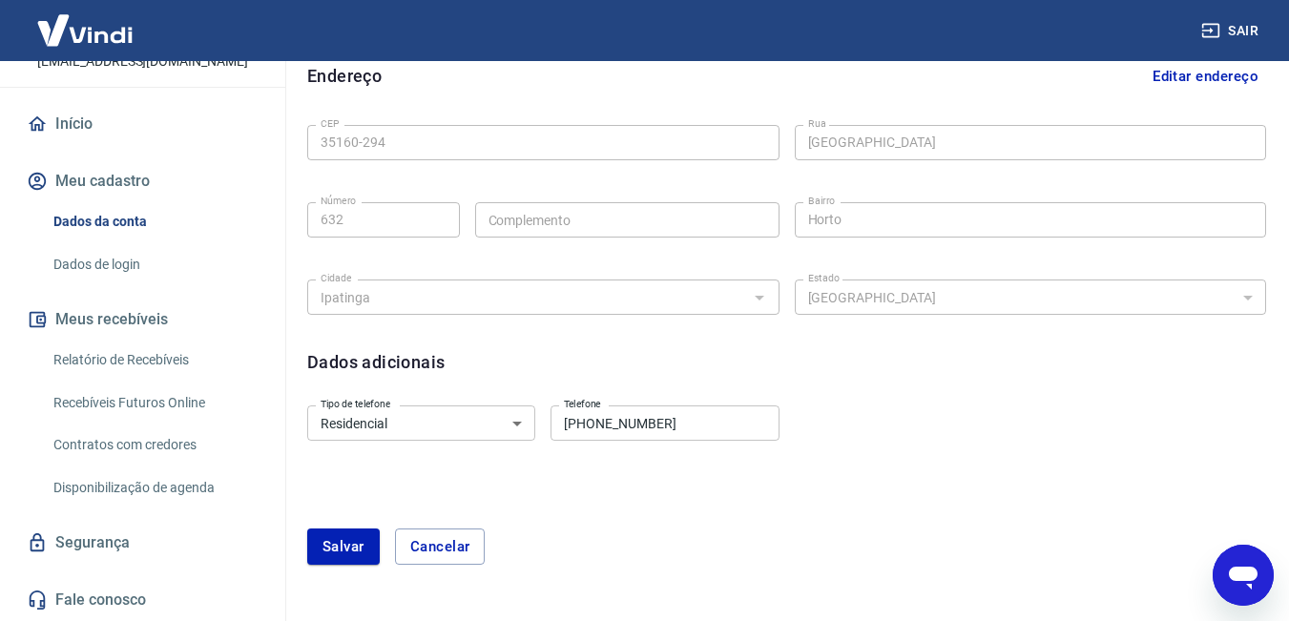
click at [366, 426] on select "Residencial Comercial" at bounding box center [421, 423] width 228 height 35
select select "business"
click at [307, 406] on select "Residencial Comercial" at bounding box center [421, 423] width 228 height 35
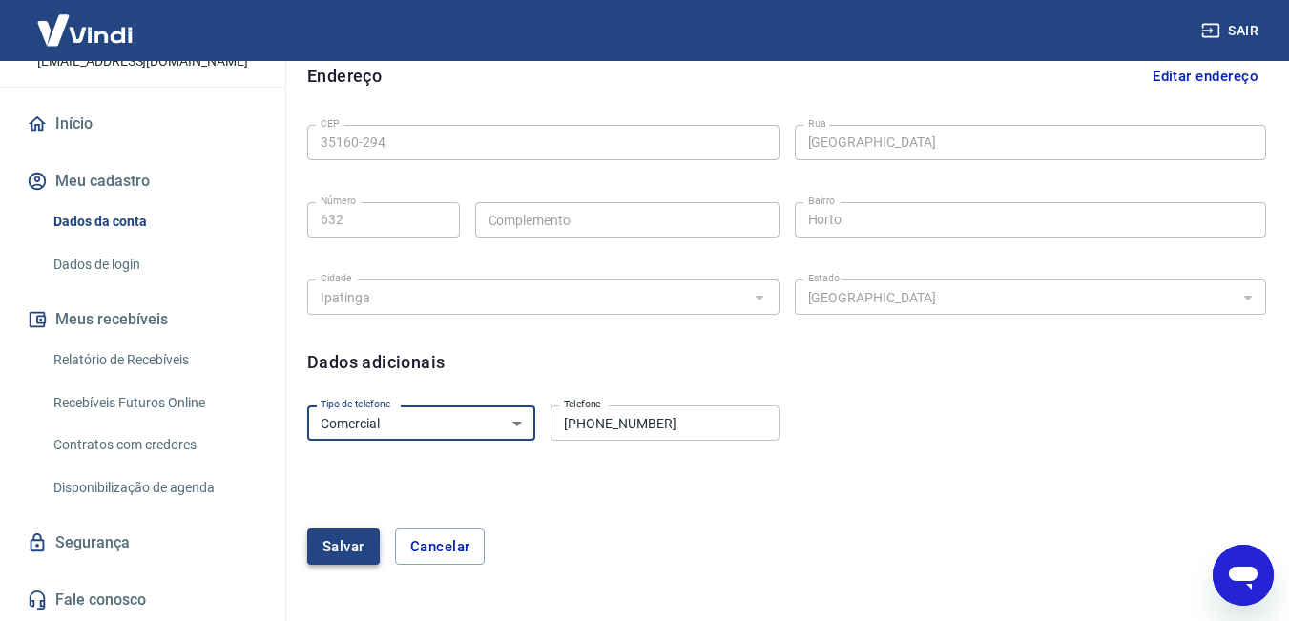
click at [335, 549] on button "Salvar" at bounding box center [343, 547] width 73 height 36
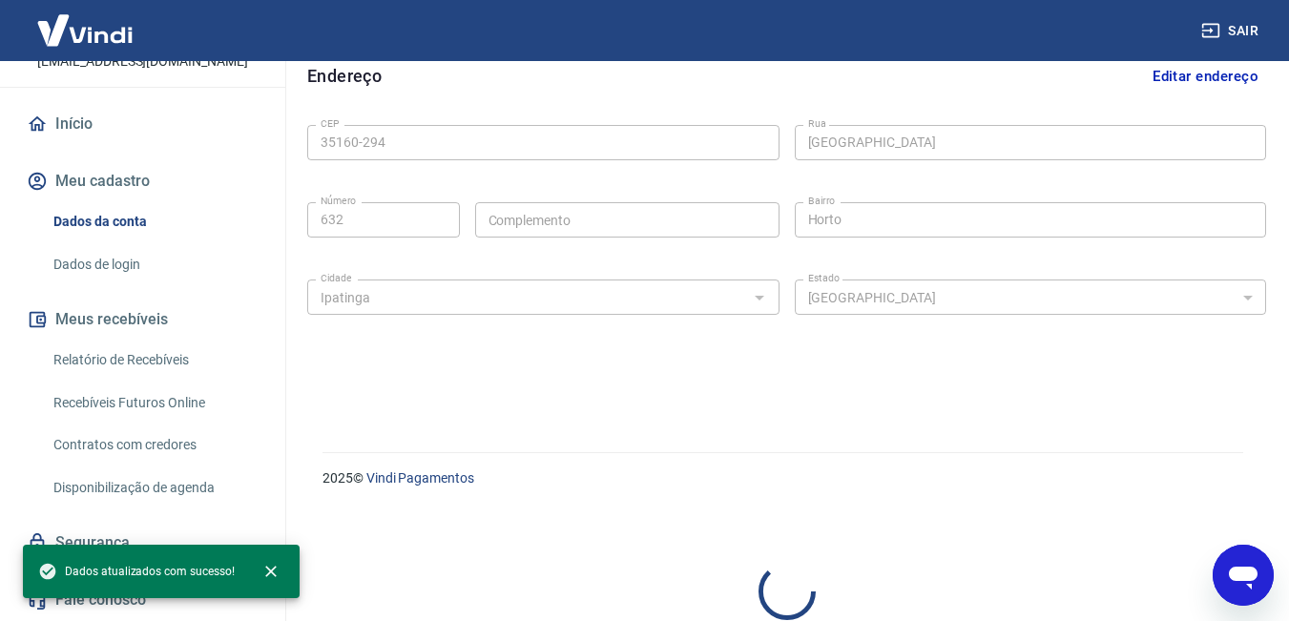
select select "business"
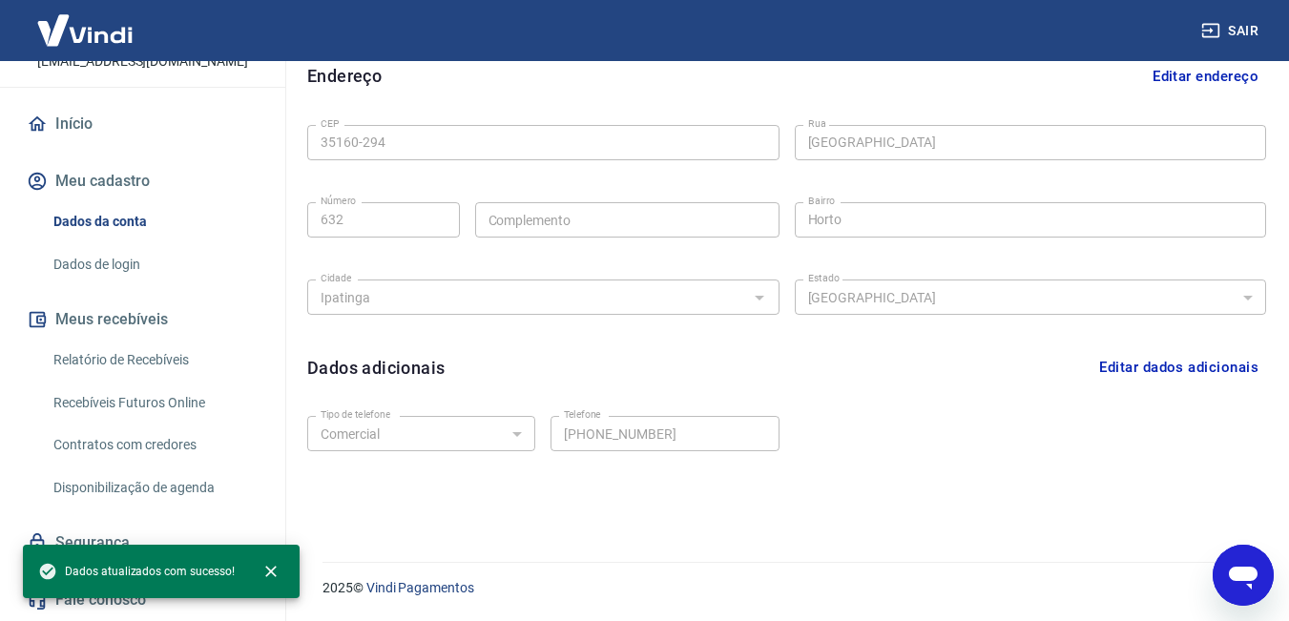
click at [1217, 374] on button "Editar dados adicionais" at bounding box center [1179, 367] width 175 height 36
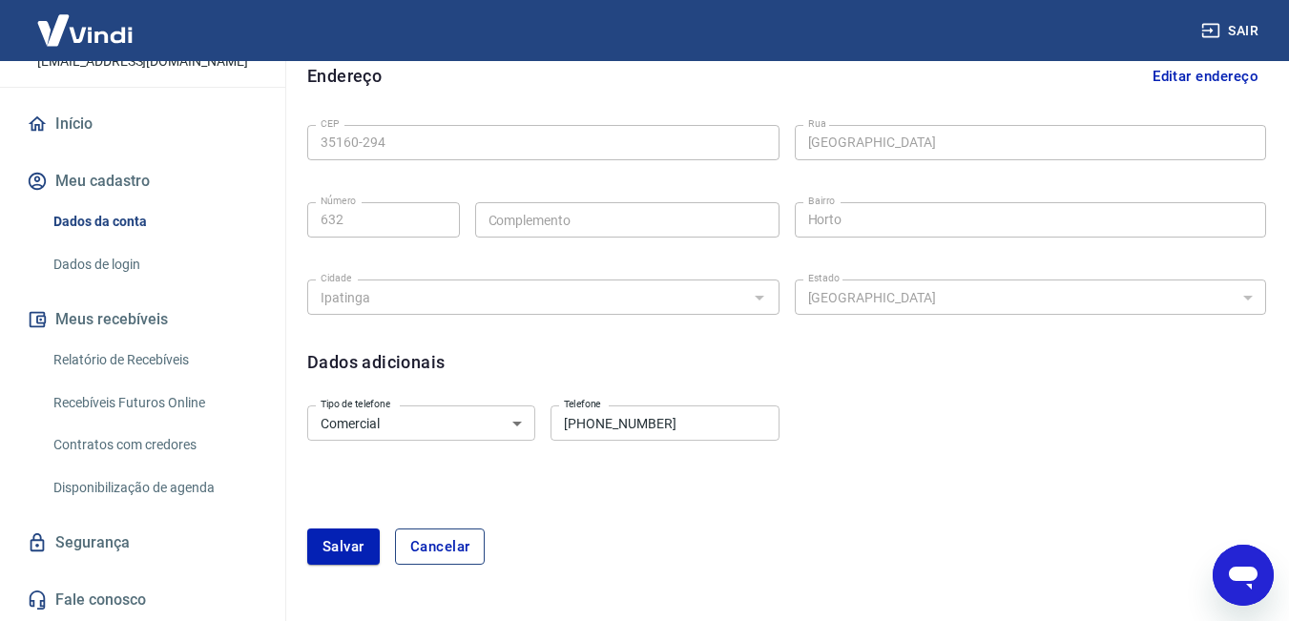
click at [423, 554] on button "Cancelar" at bounding box center [440, 547] width 91 height 36
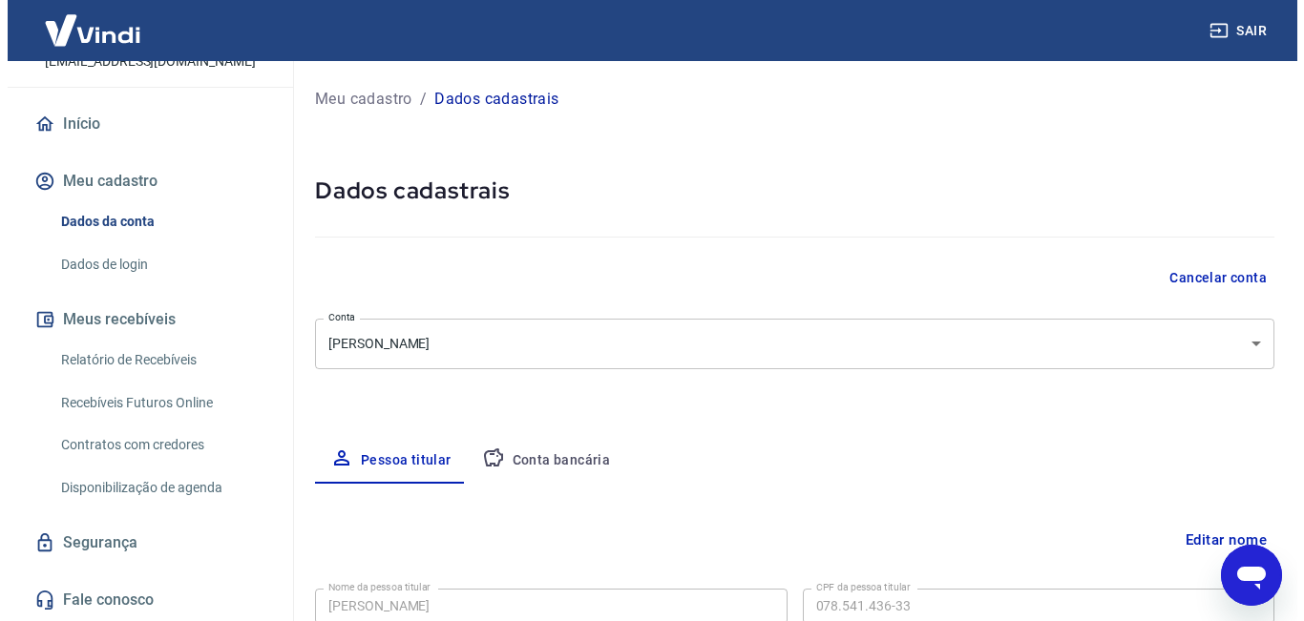
scroll to position [0, 0]
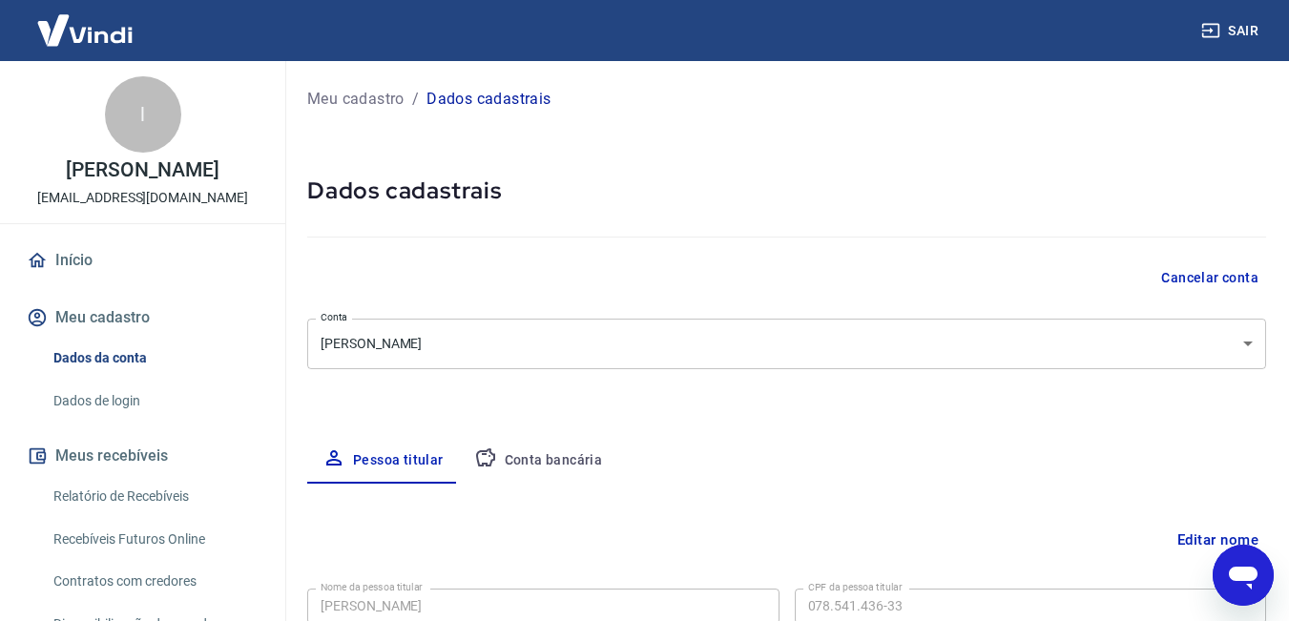
click at [62, 248] on link "Início" at bounding box center [143, 261] width 240 height 42
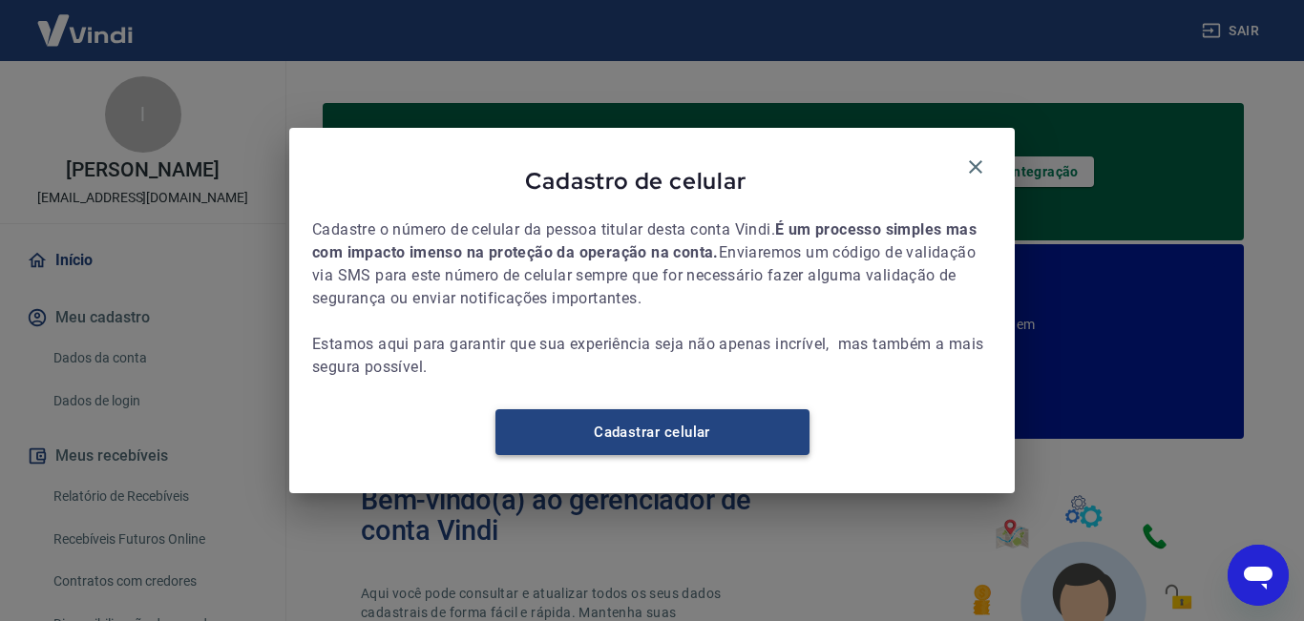
click at [677, 452] on link "Cadastrar celular" at bounding box center [652, 432] width 314 height 46
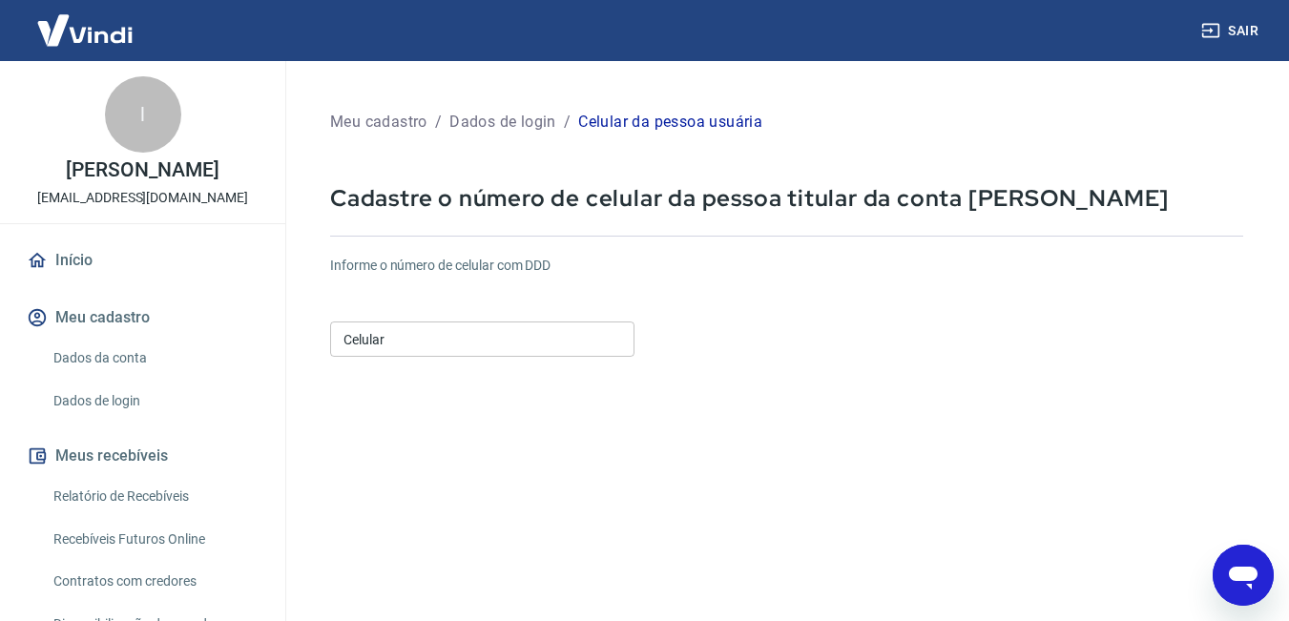
click at [442, 348] on input "Celular" at bounding box center [482, 339] width 304 height 35
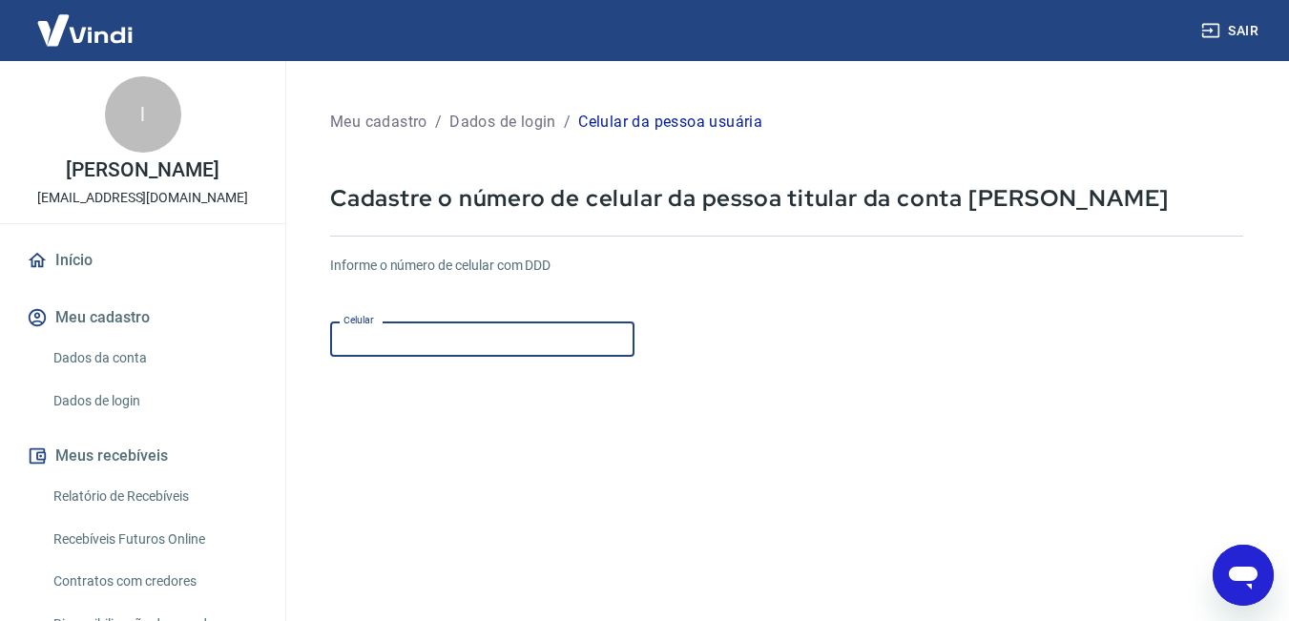
type input "[PHONE_NUMBER]"
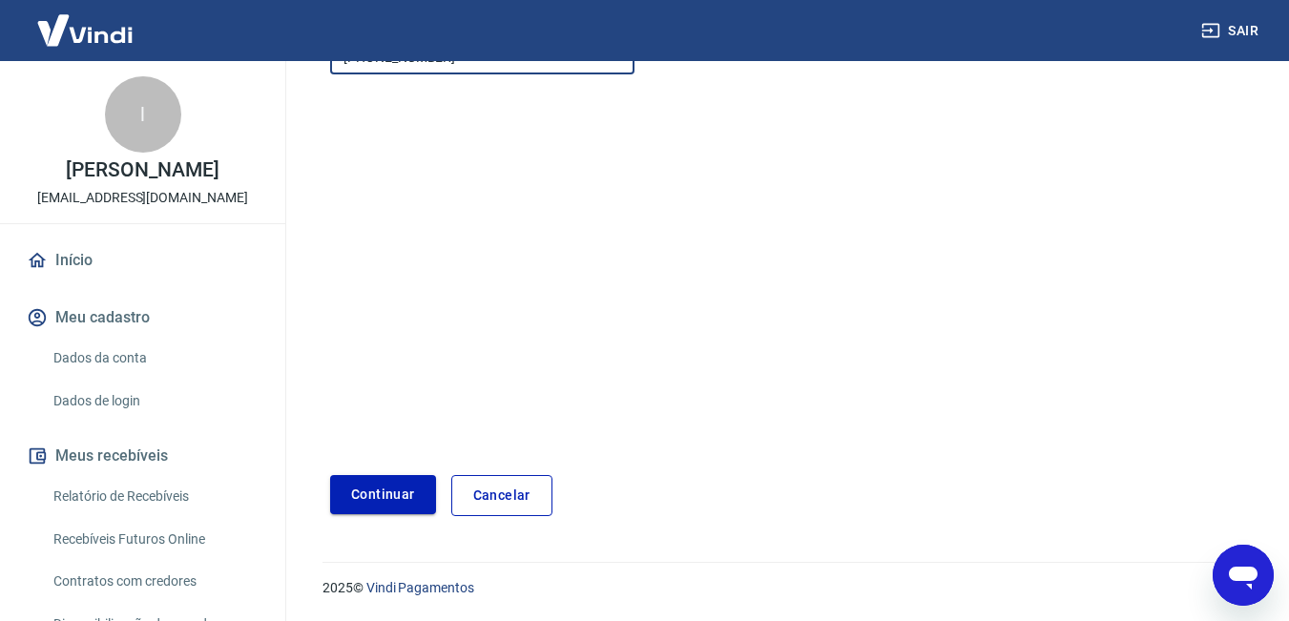
click at [393, 493] on button "Continuar" at bounding box center [383, 494] width 106 height 39
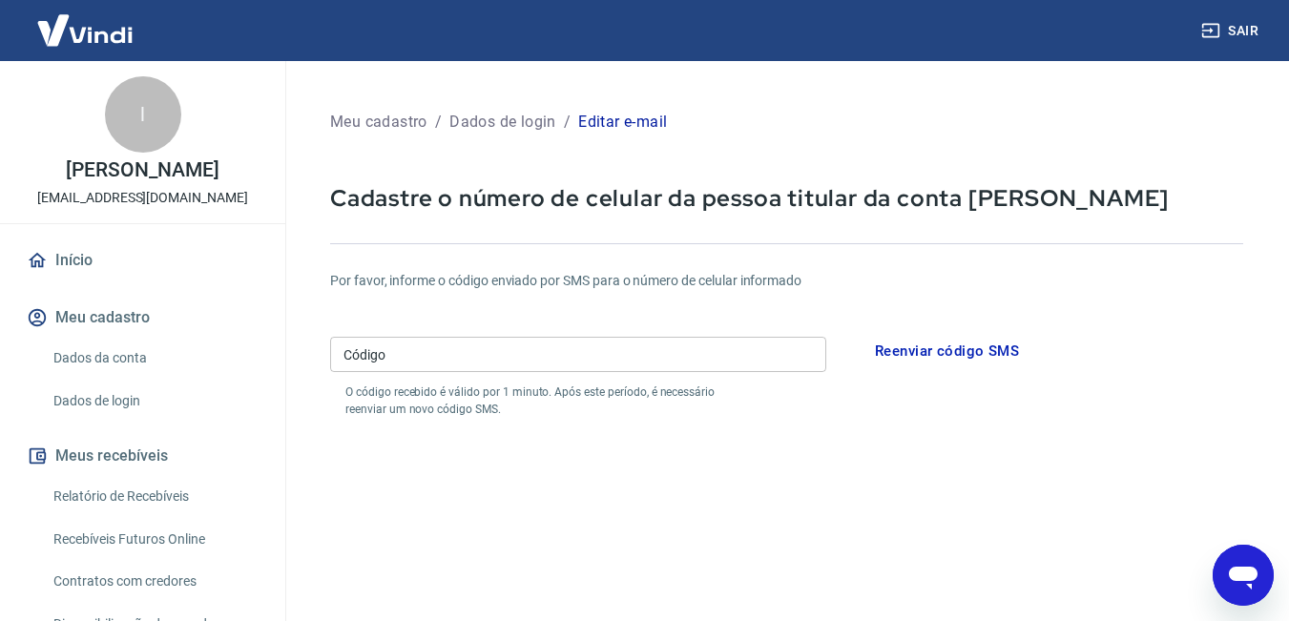
click at [114, 400] on link "Dados de login" at bounding box center [154, 401] width 217 height 39
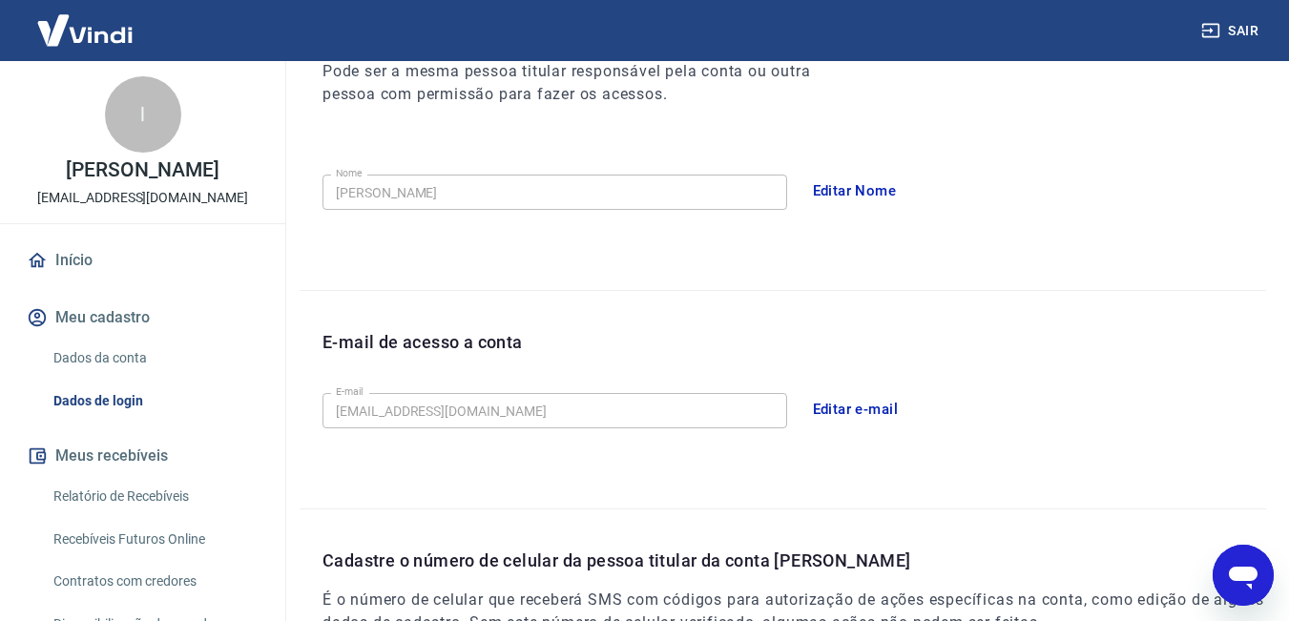
scroll to position [536, 0]
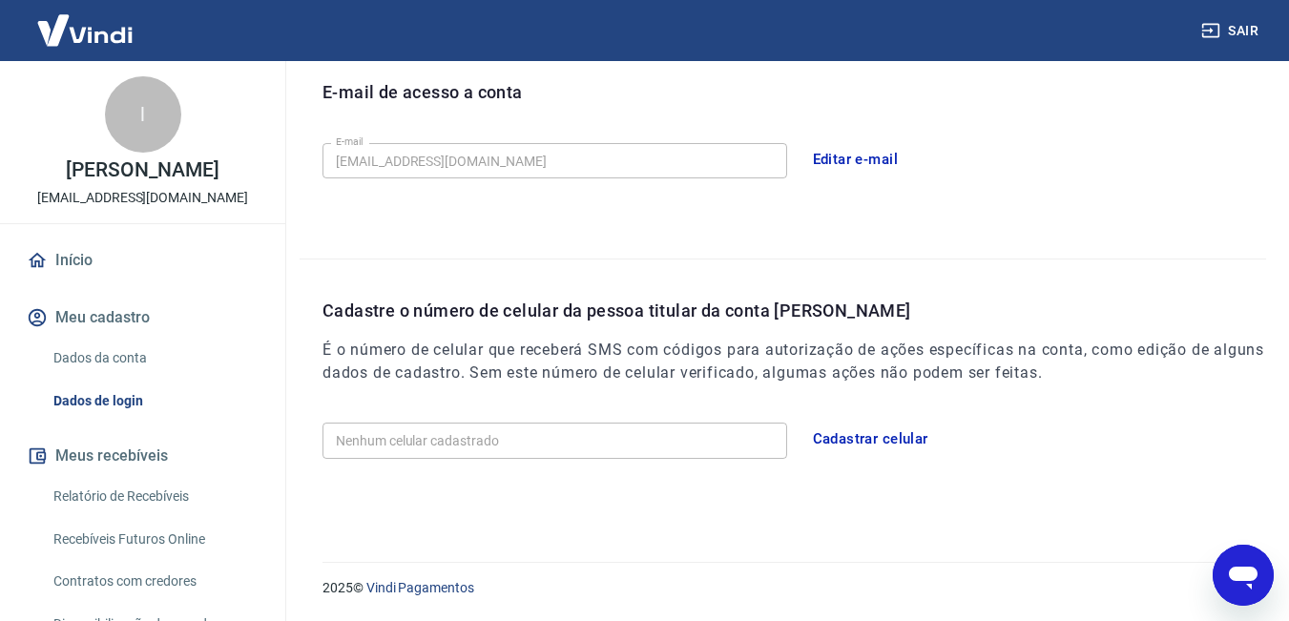
click at [878, 446] on button "Cadastrar celular" at bounding box center [871, 439] width 136 height 40
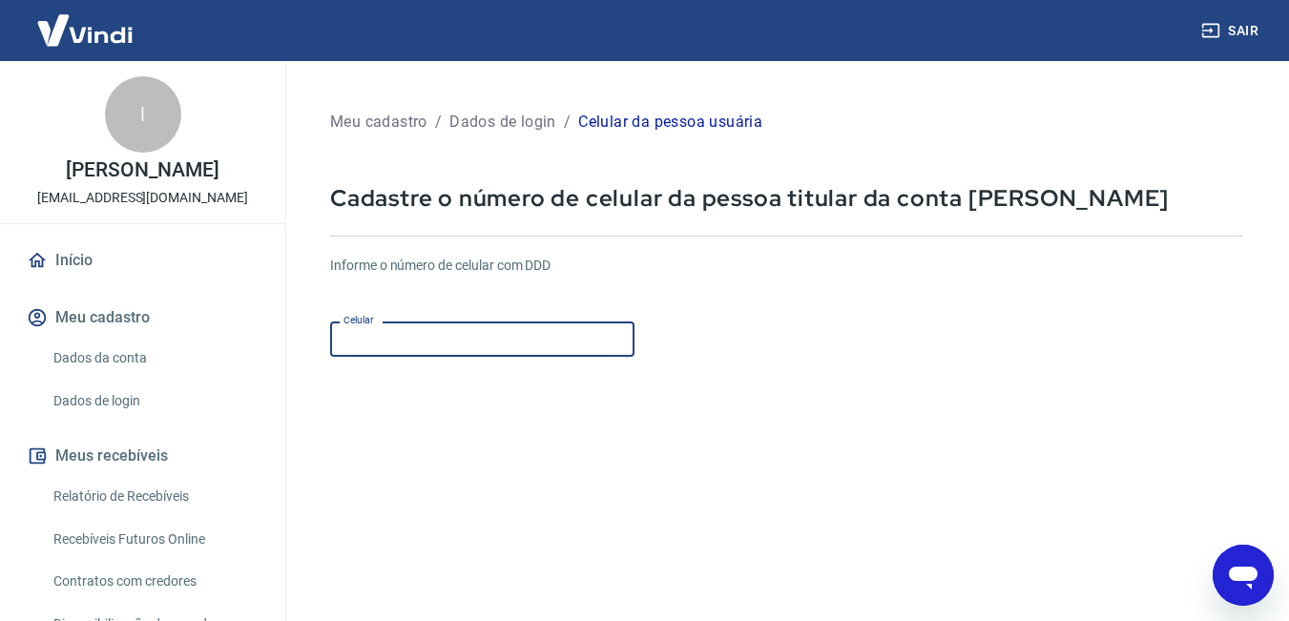
click at [456, 337] on input "Celular" at bounding box center [482, 339] width 304 height 35
type input "[PHONE_NUMBER]"
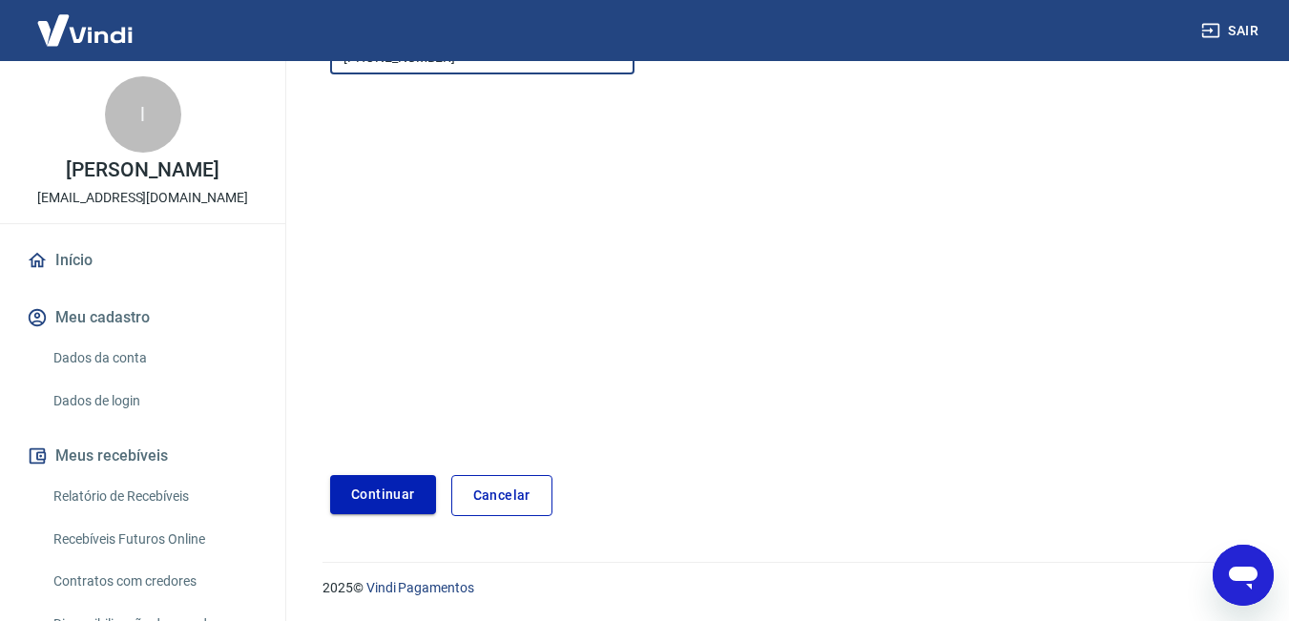
click at [389, 491] on button "Continuar" at bounding box center [383, 494] width 106 height 39
